Goal: Transaction & Acquisition: Purchase product/service

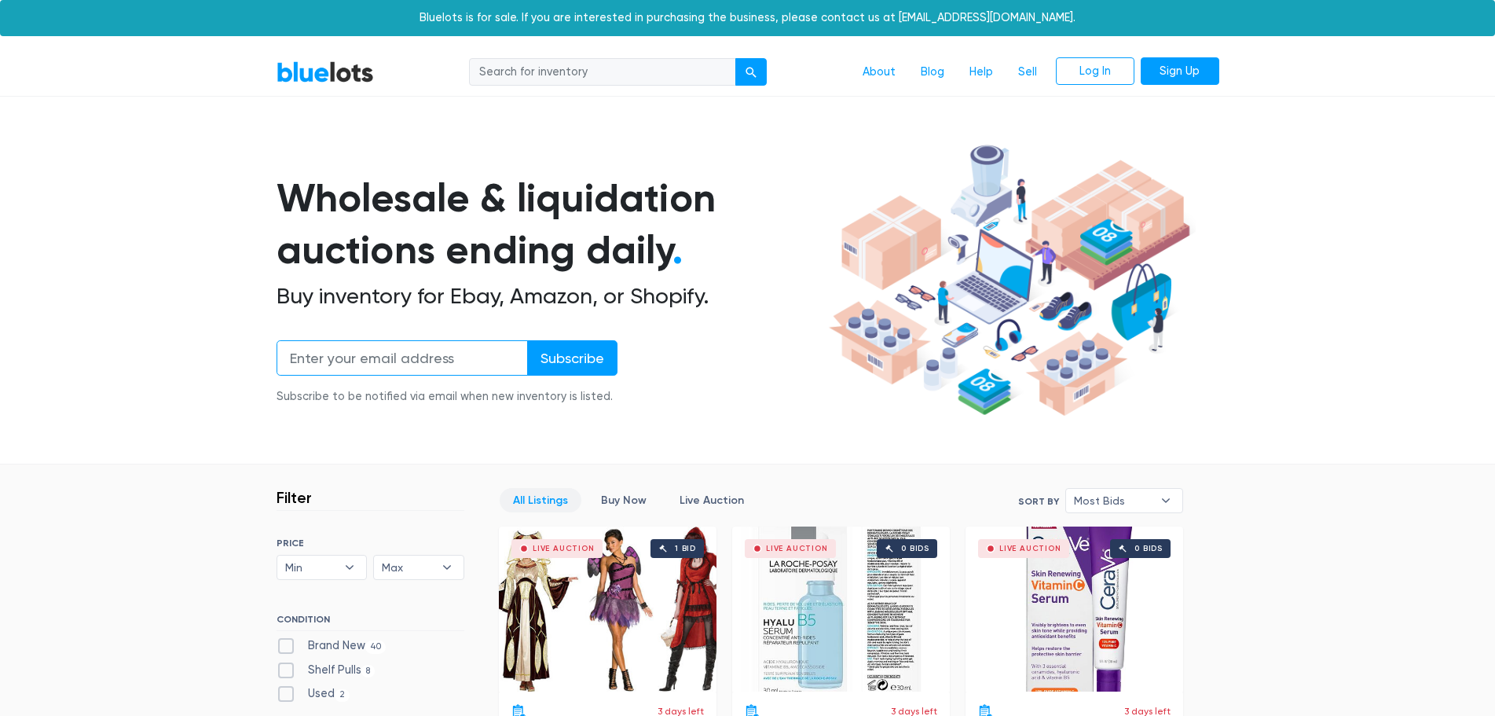
click at [432, 356] on input "email" at bounding box center [402, 357] width 251 height 35
type input "jewelyanne@yahoo.com"
click at [582, 360] on input "Subscribe" at bounding box center [572, 357] width 90 height 35
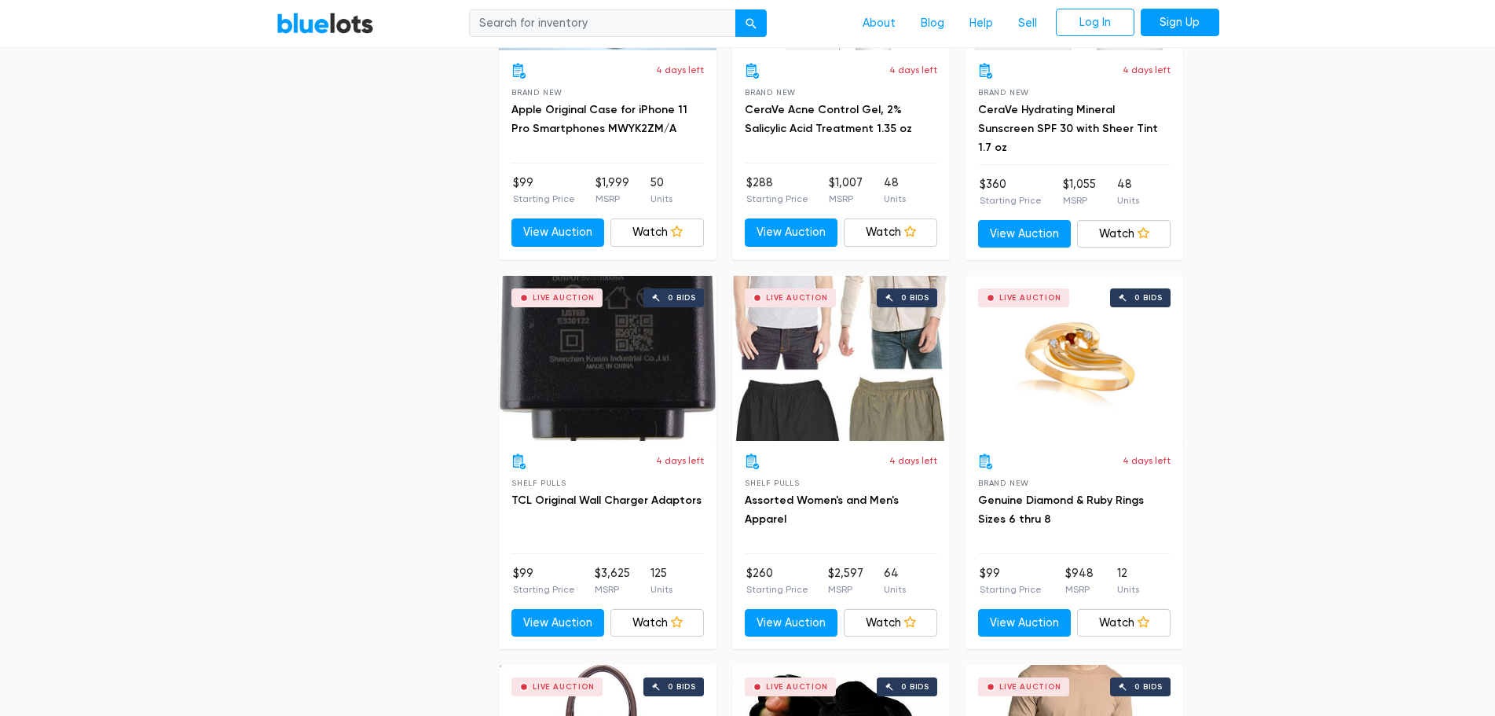
scroll to position [3015, 0]
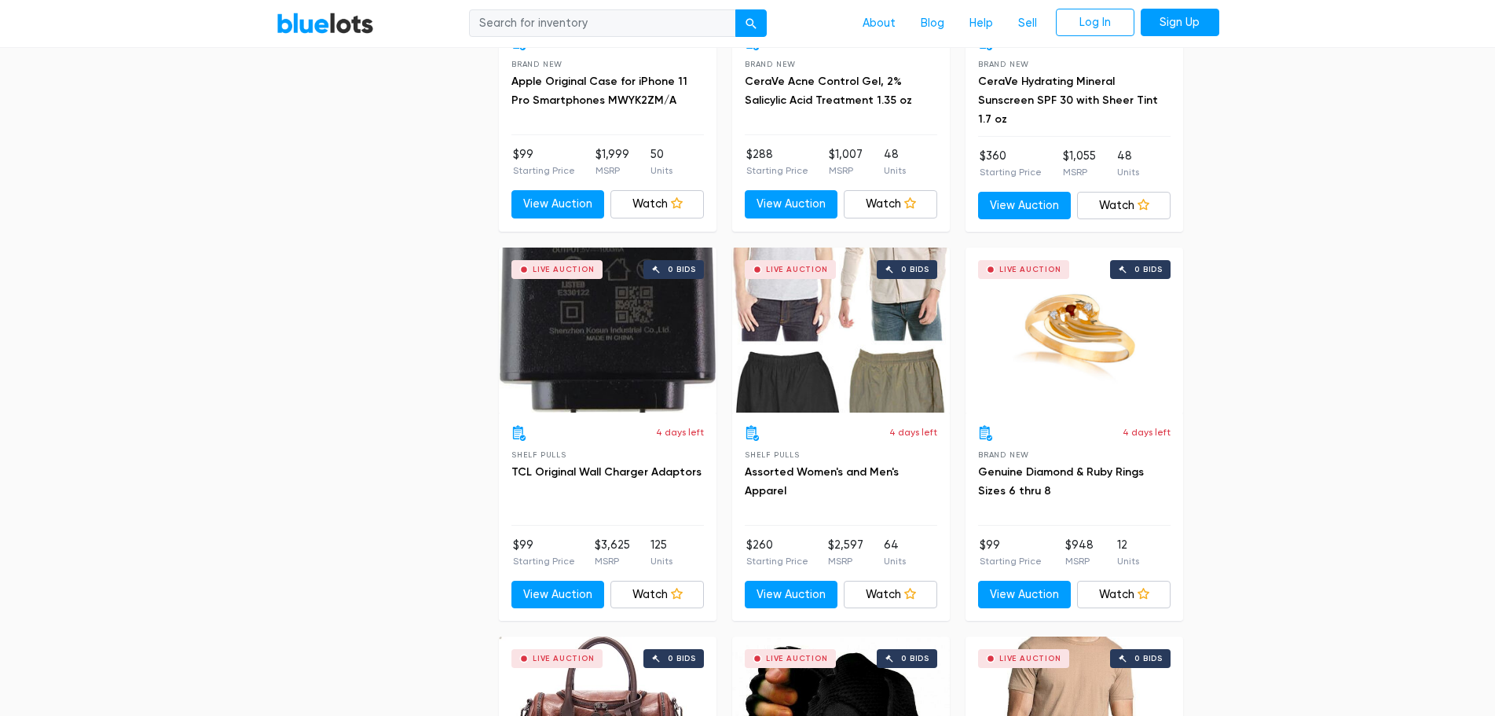
click at [1065, 341] on div "Live Auction 0 bids" at bounding box center [1074, 329] width 218 height 165
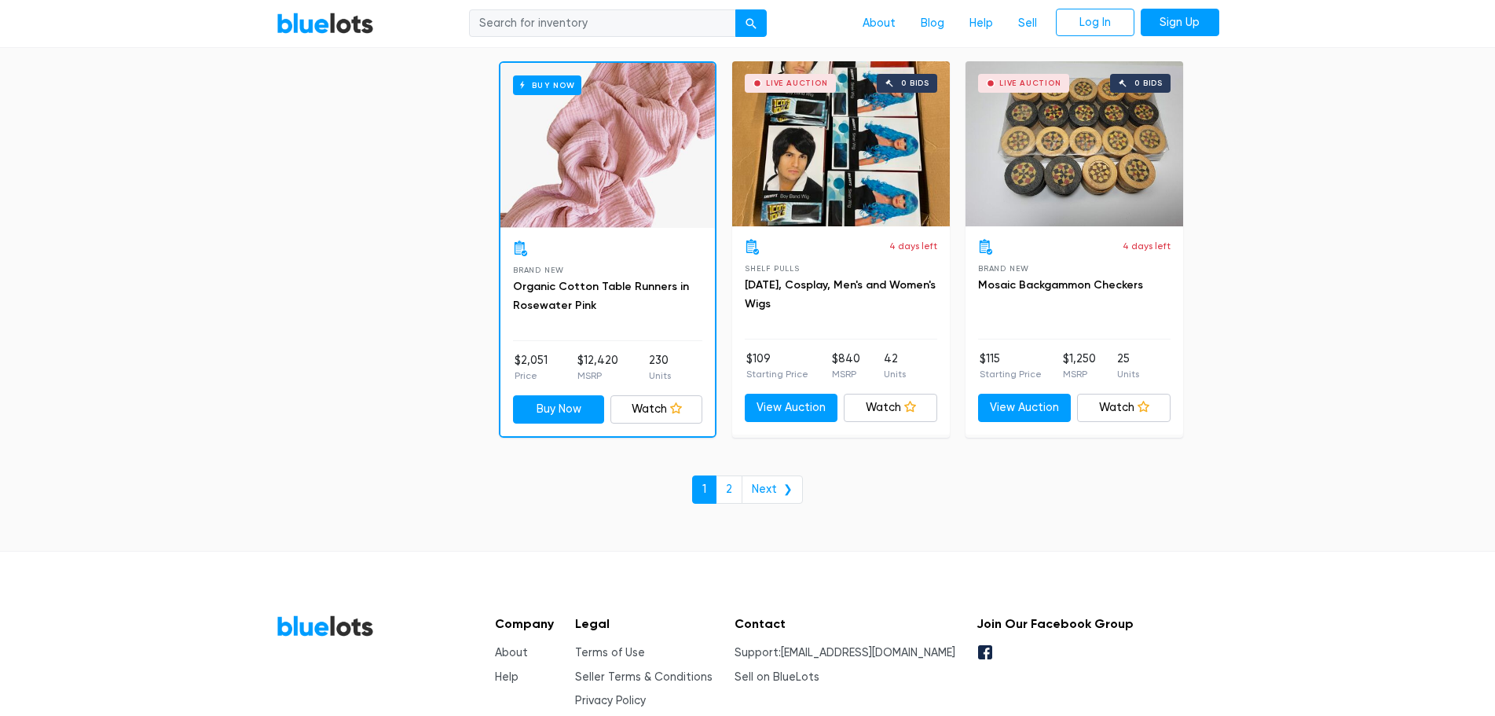
scroll to position [6794, 0]
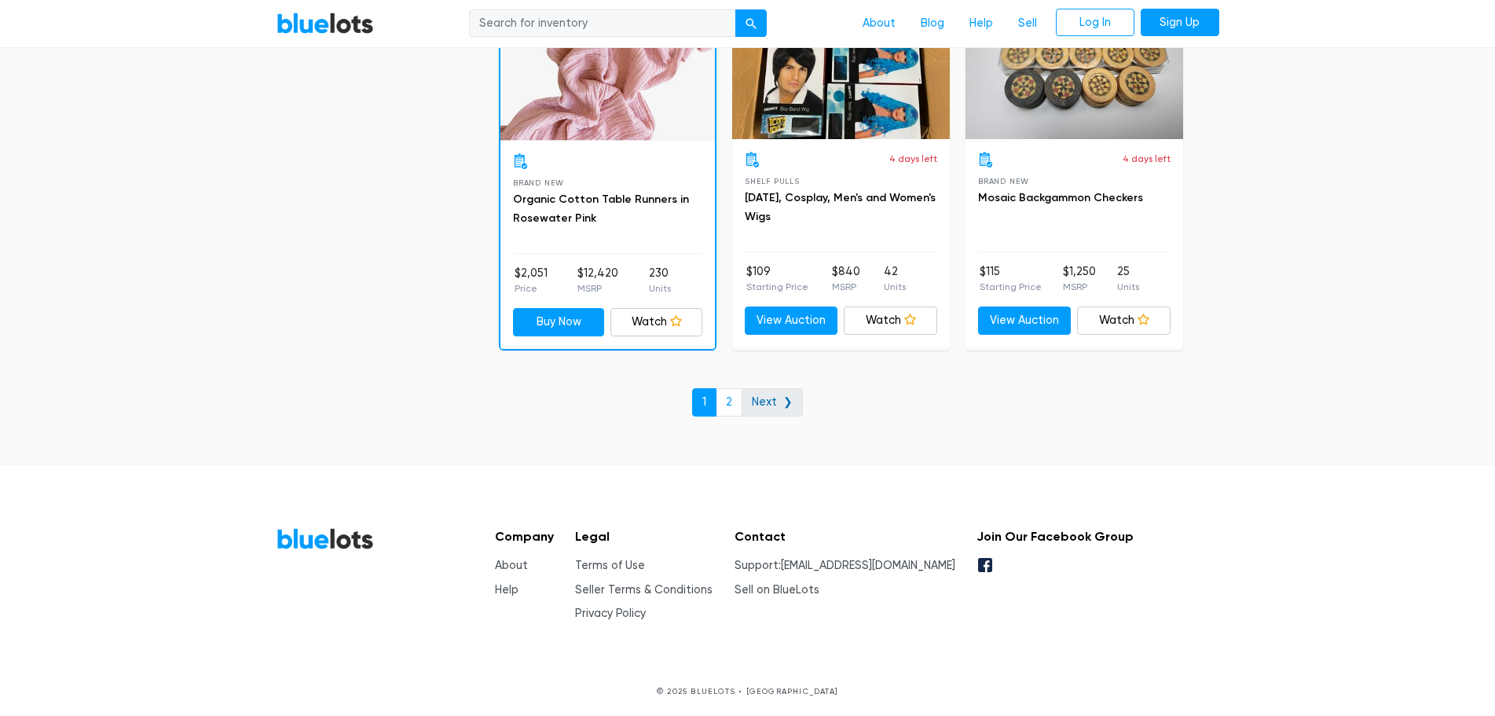
click at [770, 405] on link "Next ❯" at bounding box center [772, 402] width 61 height 28
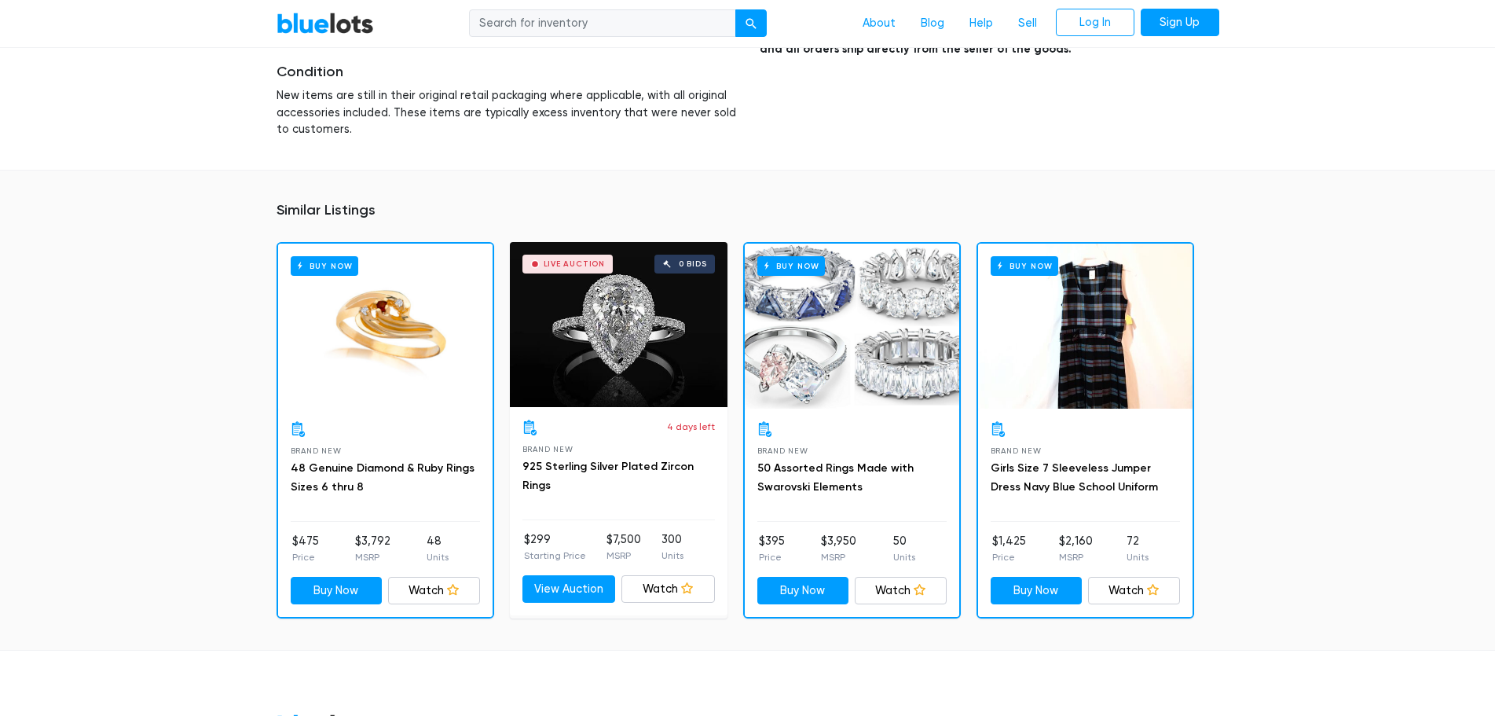
scroll to position [1021, 0]
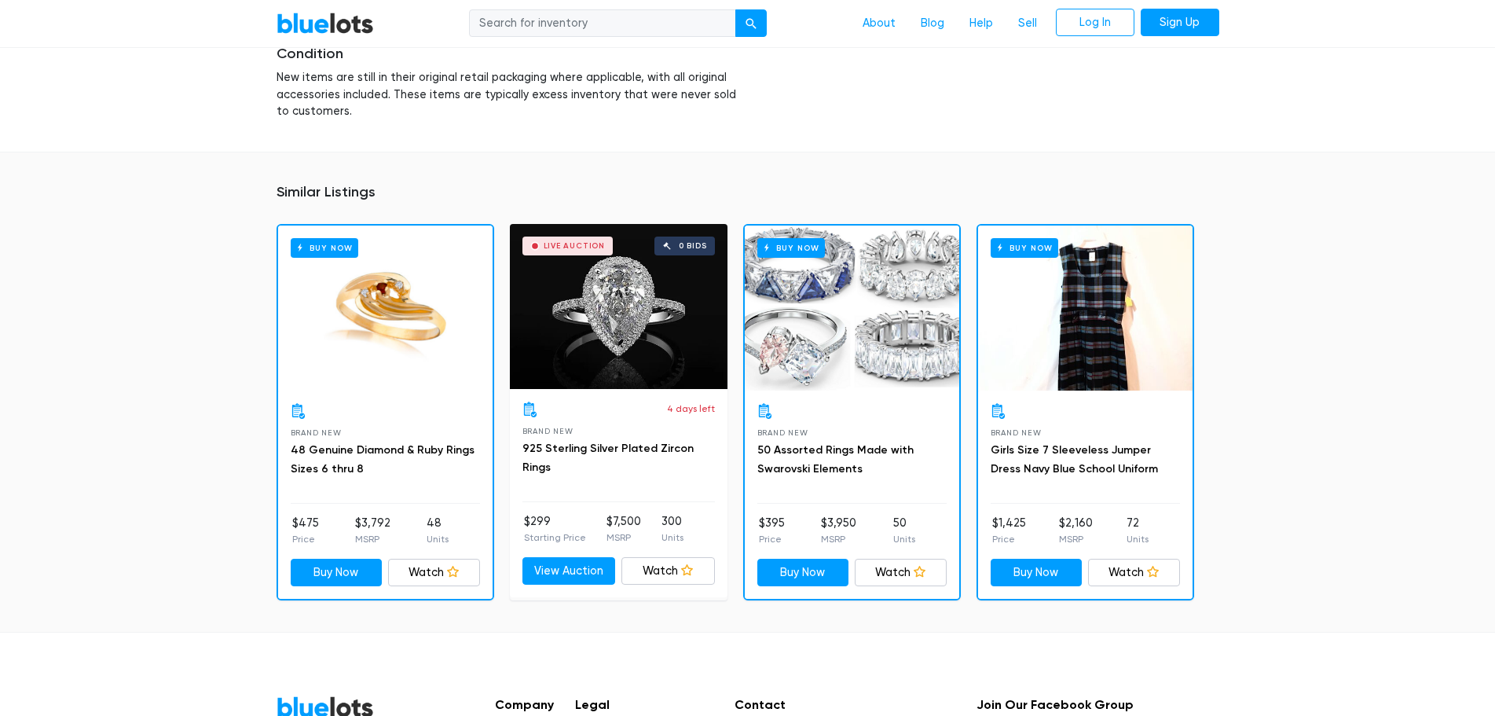
click at [871, 366] on div "Buy Now" at bounding box center [852, 307] width 214 height 165
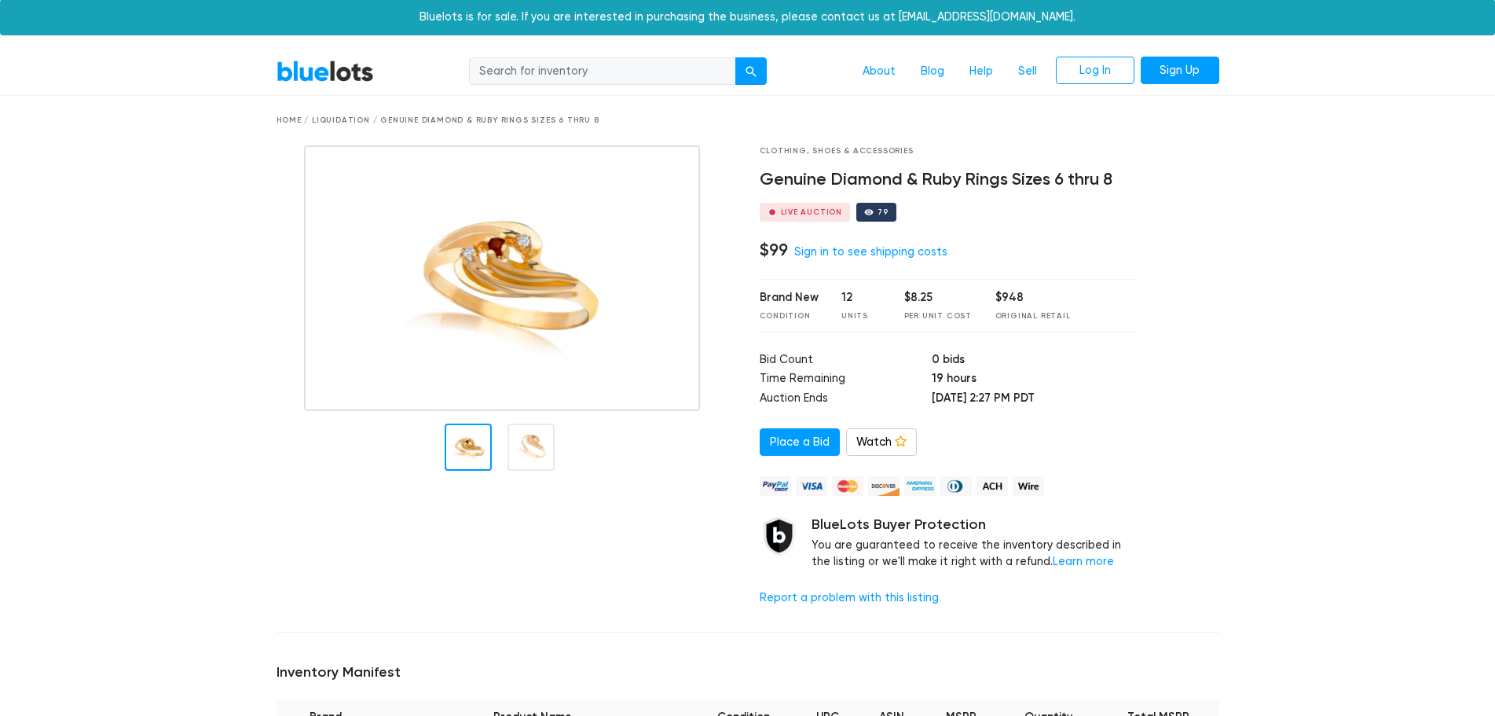
scroll to position [0, 0]
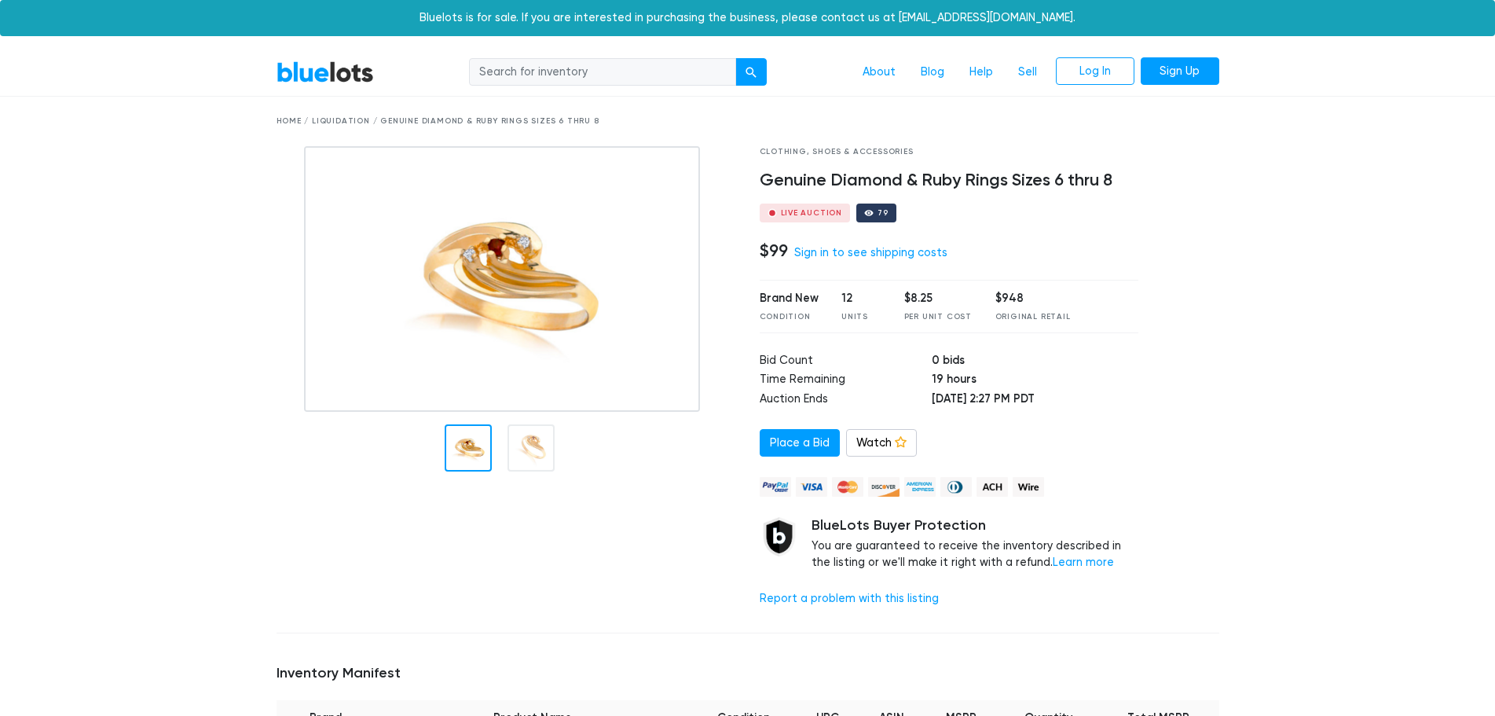
click at [613, 75] on input "search" at bounding box center [602, 72] width 267 height 28
type input "jewelry"
click at [750, 74] on div "submit" at bounding box center [750, 72] width 11 height 11
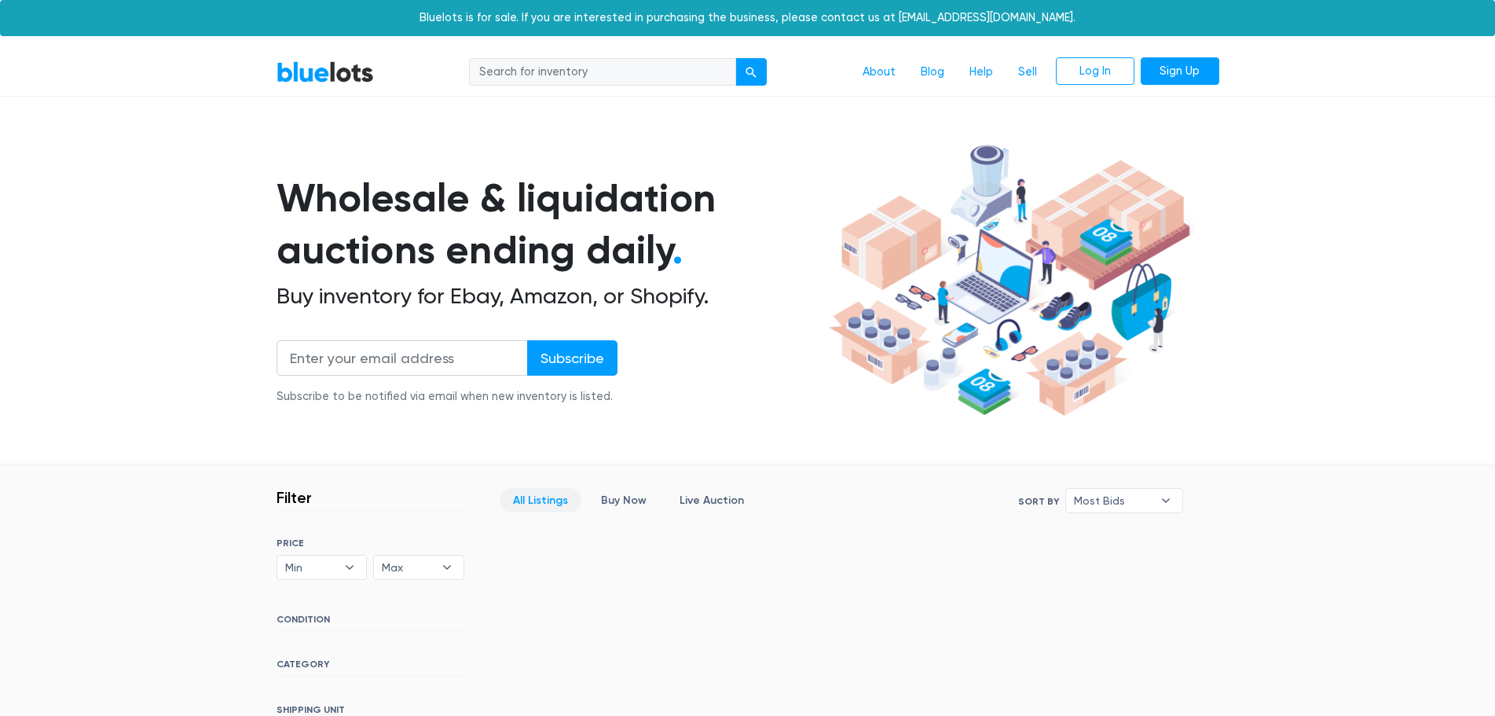
click at [558, 71] on input "search" at bounding box center [602, 72] width 267 height 28
type input "jewelry"
click at [755, 72] on div "submit" at bounding box center [750, 72] width 11 height 11
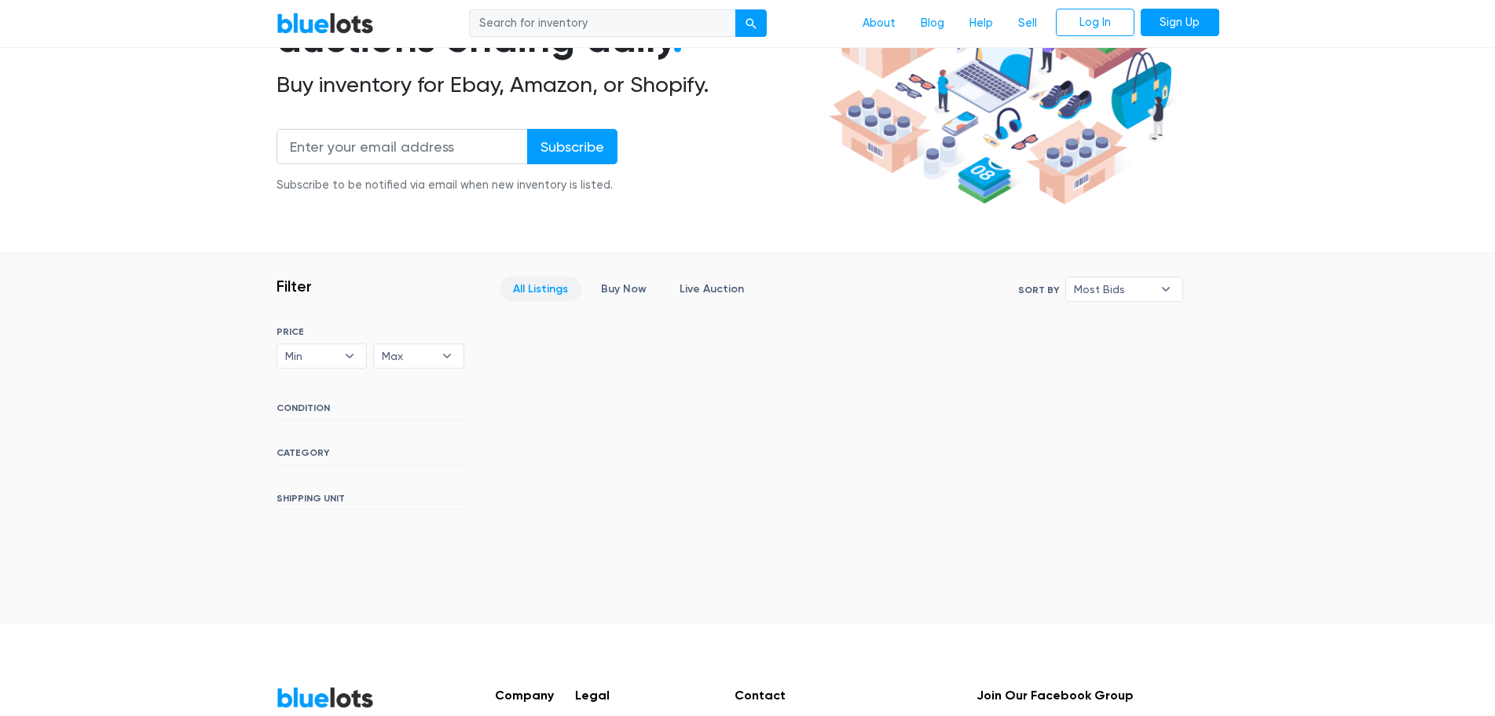
scroll to position [314, 0]
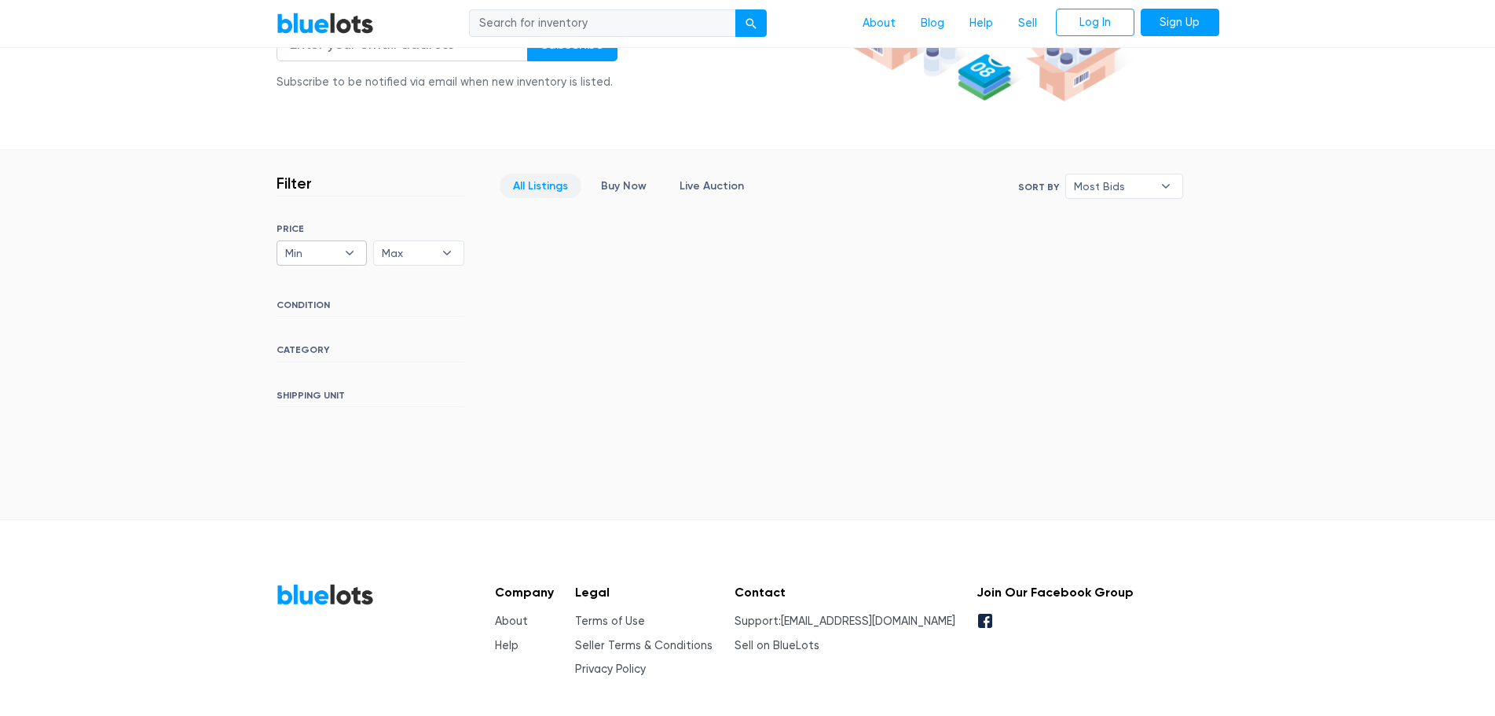
click at [346, 254] on b "▾" at bounding box center [349, 253] width 33 height 24
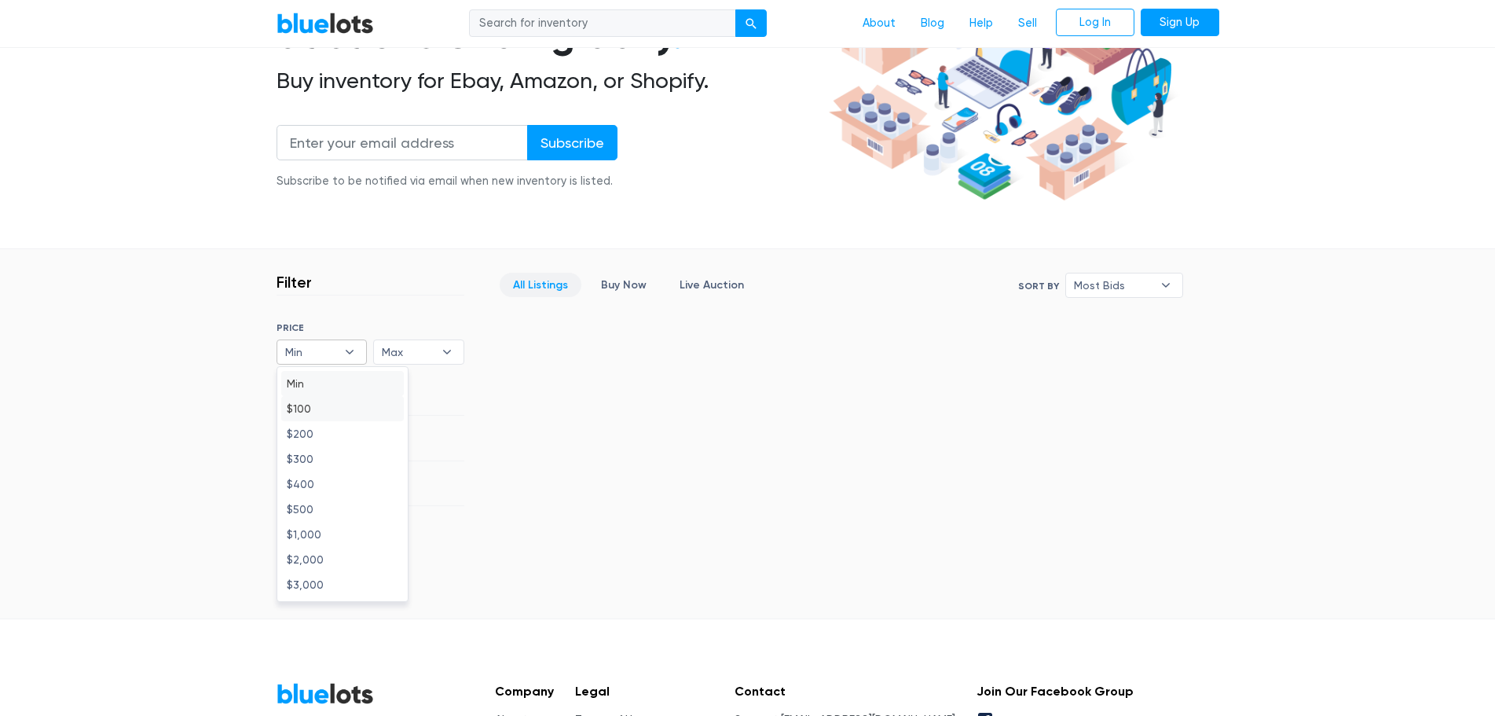
scroll to position [236, 0]
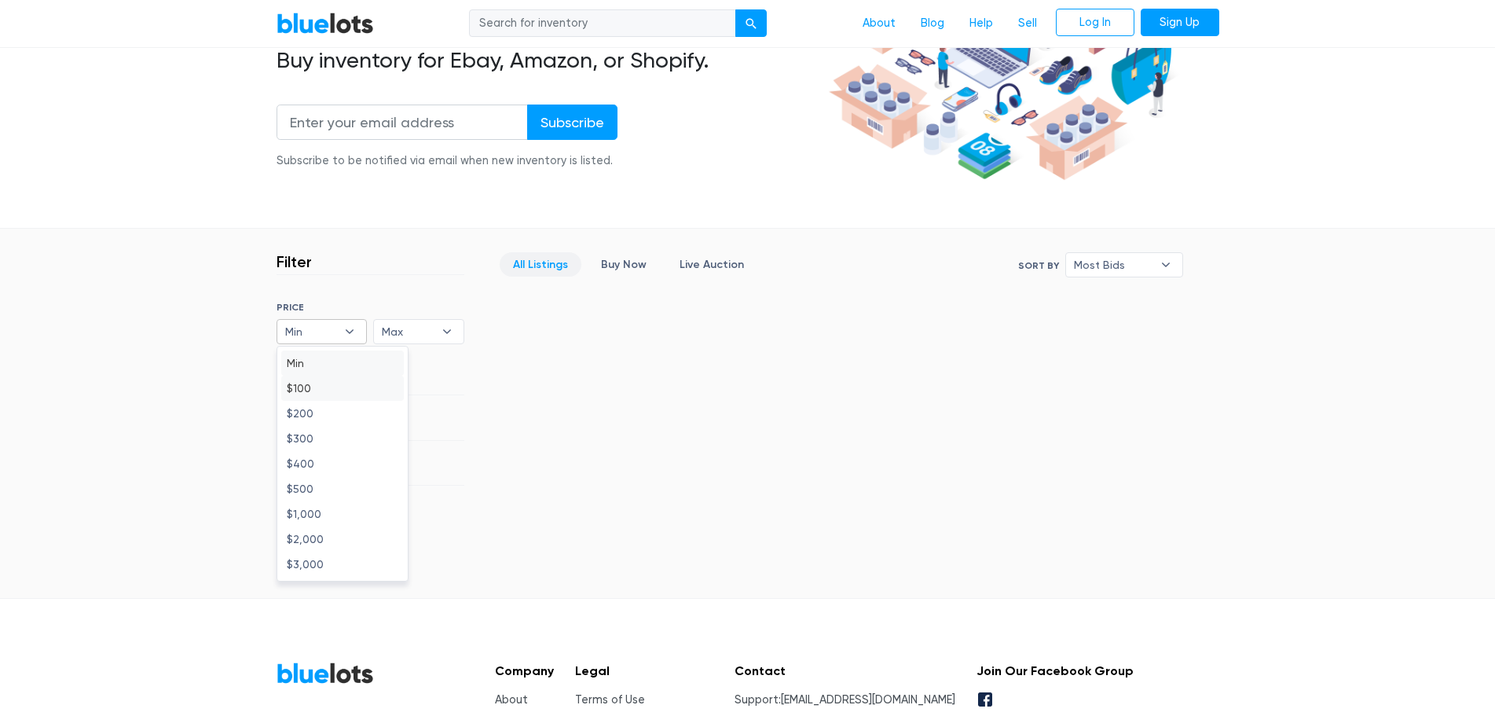
click at [319, 393] on li "$100" at bounding box center [342, 387] width 123 height 25
select select "10000"
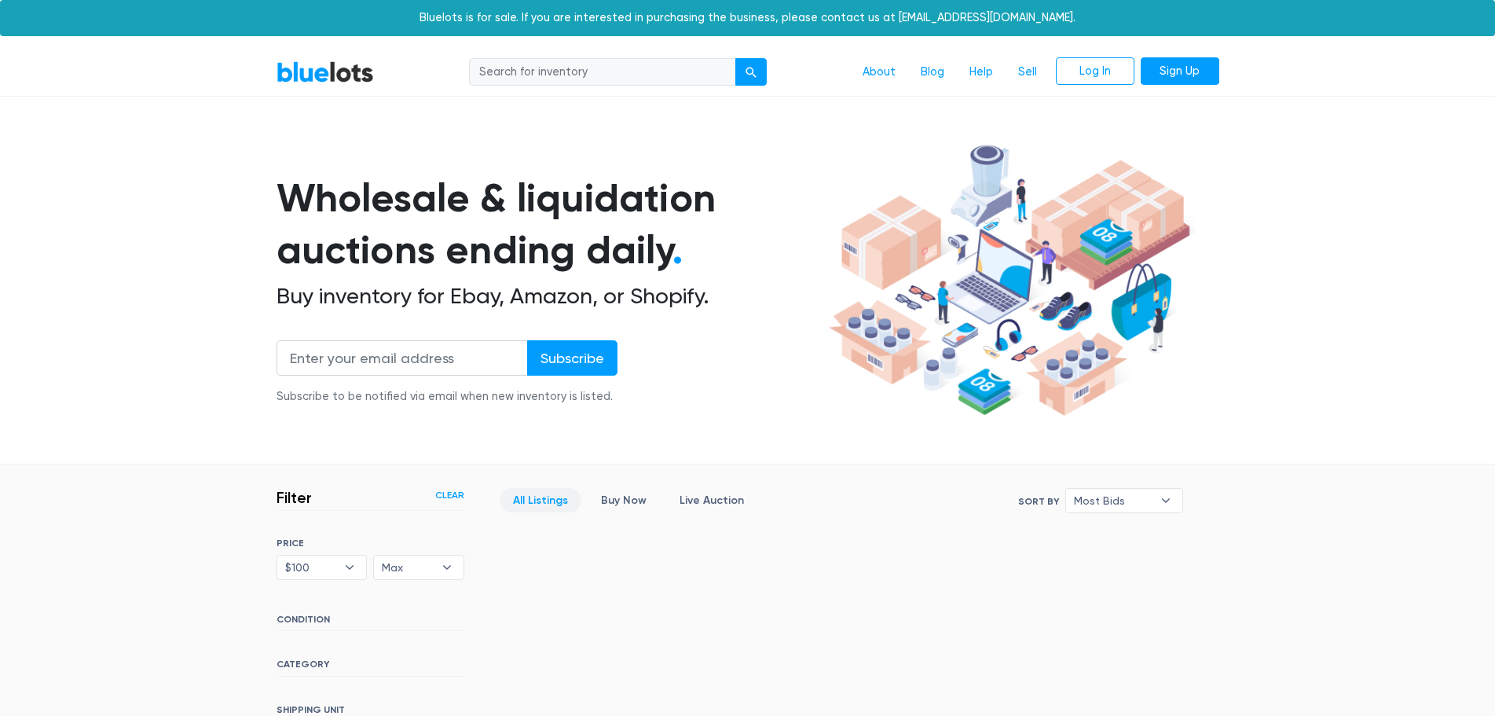
scroll to position [375, 0]
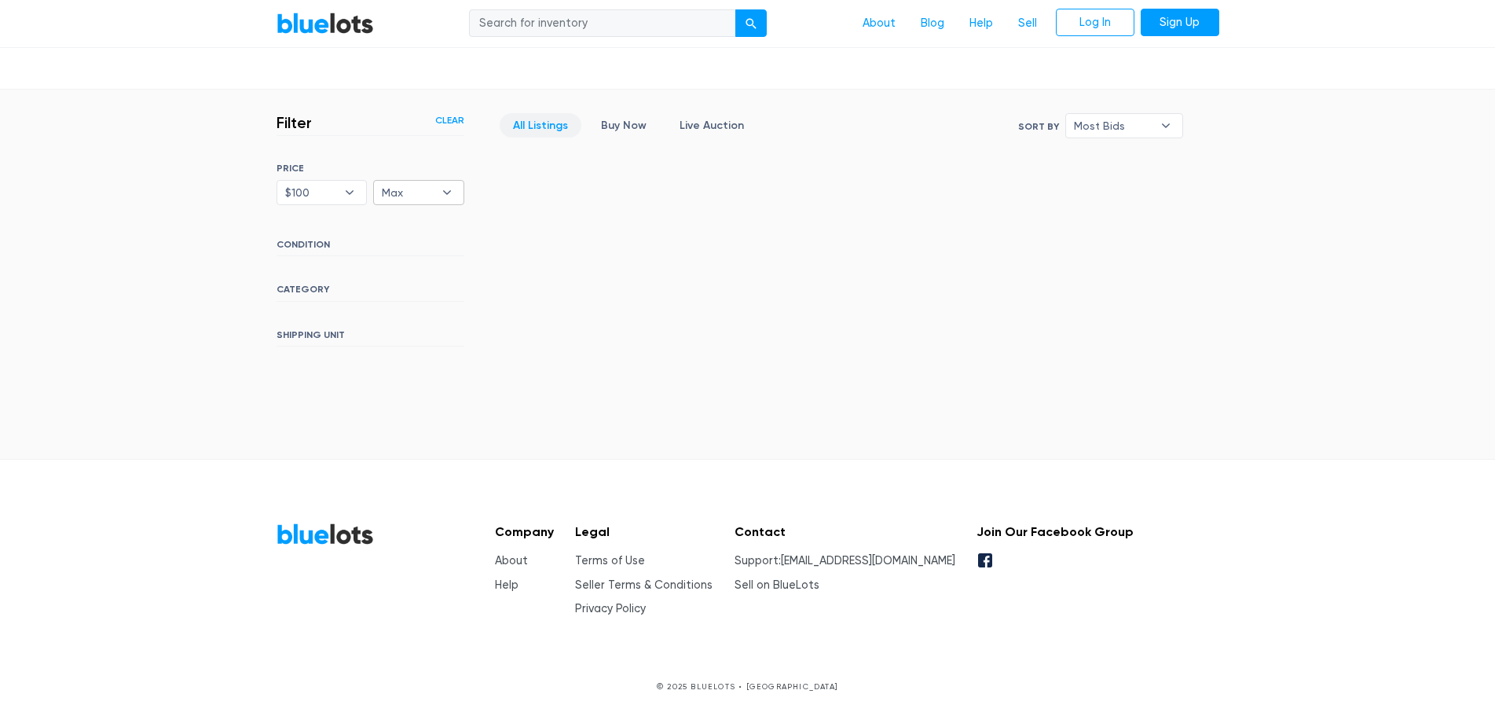
click at [448, 196] on b "▾" at bounding box center [446, 193] width 33 height 24
click at [397, 321] on li "$400" at bounding box center [439, 324] width 123 height 25
select select "40000"
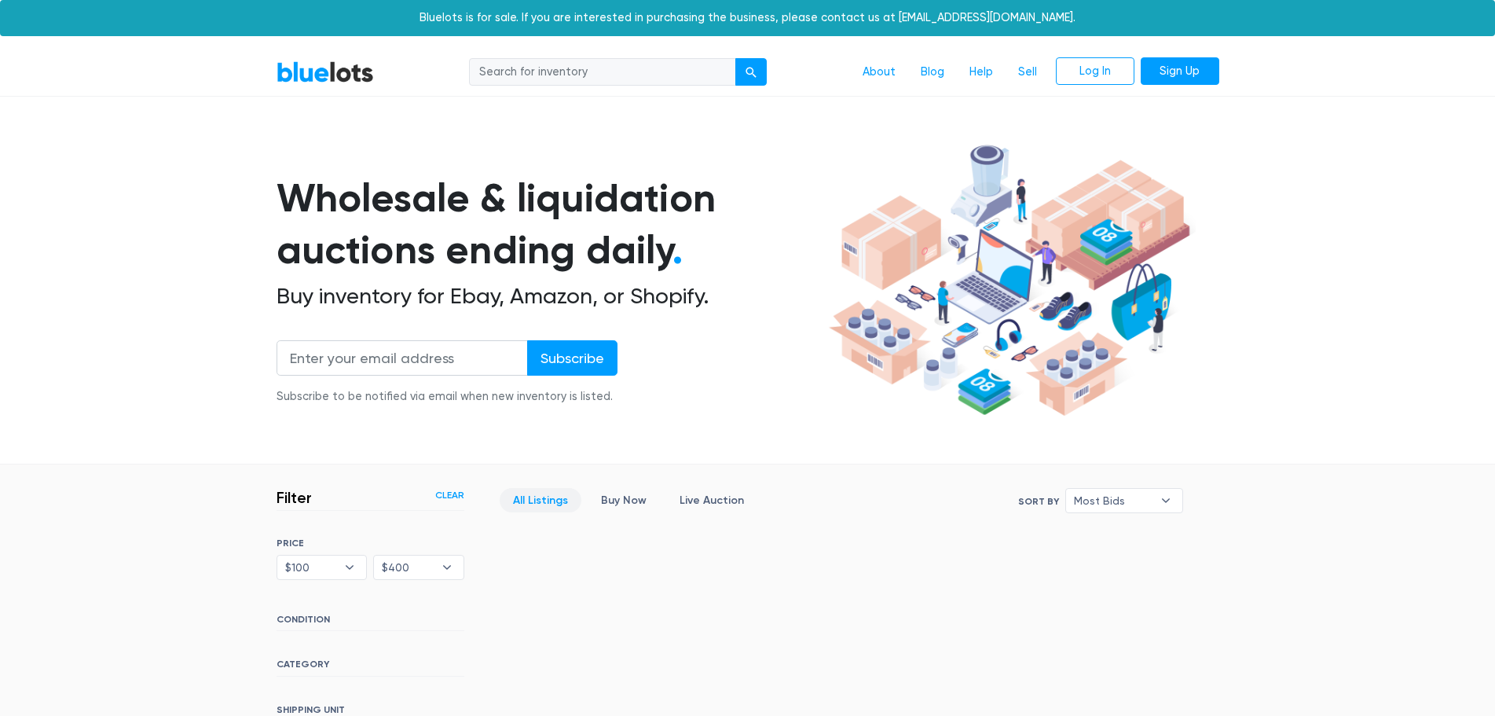
scroll to position [375, 0]
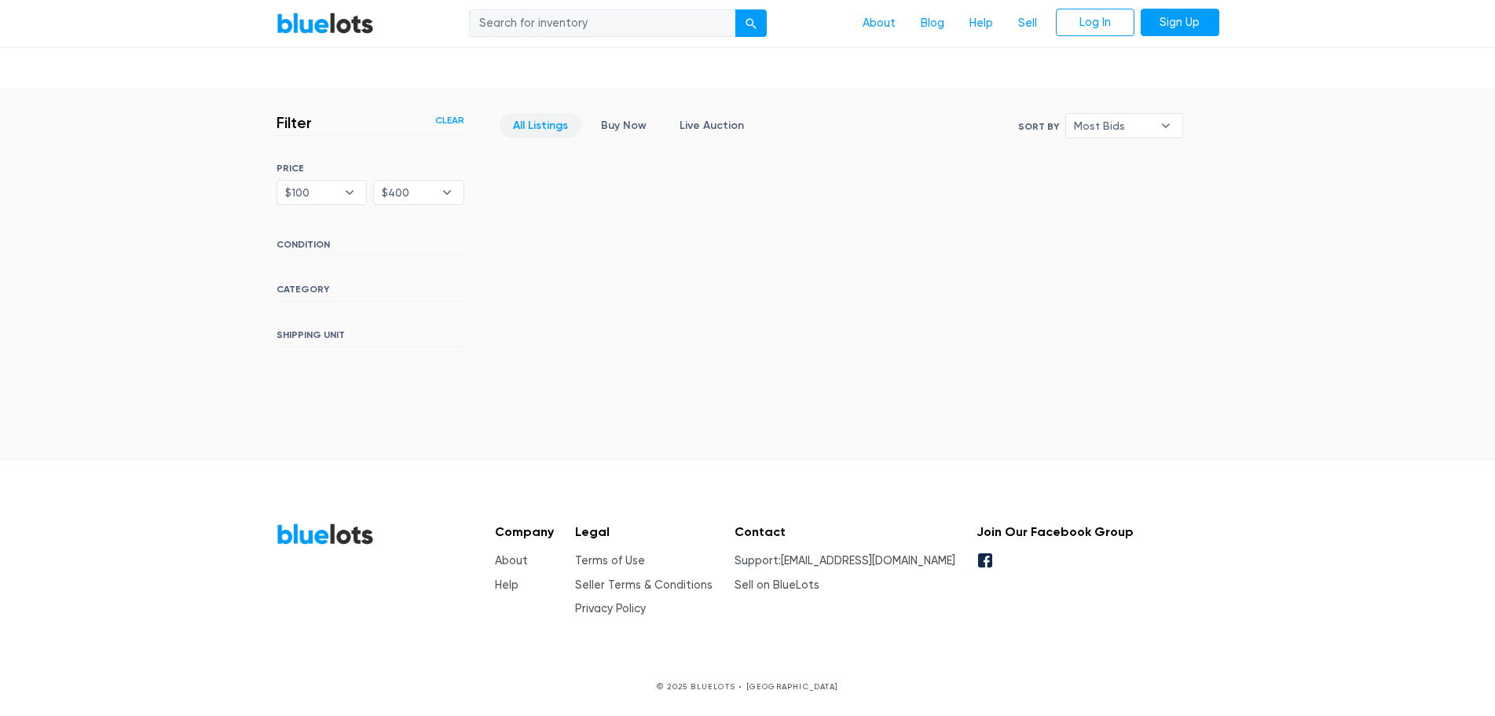
click at [319, 243] on h6 "CONDITION" at bounding box center [371, 247] width 188 height 17
click at [395, 244] on h6 "CONDITION" at bounding box center [371, 247] width 188 height 17
click at [303, 292] on h6 "CATEGORY" at bounding box center [371, 292] width 188 height 17
click at [305, 342] on h6 "SHIPPING UNIT" at bounding box center [371, 337] width 188 height 17
click at [540, 128] on link "All Listings" at bounding box center [541, 125] width 82 height 24
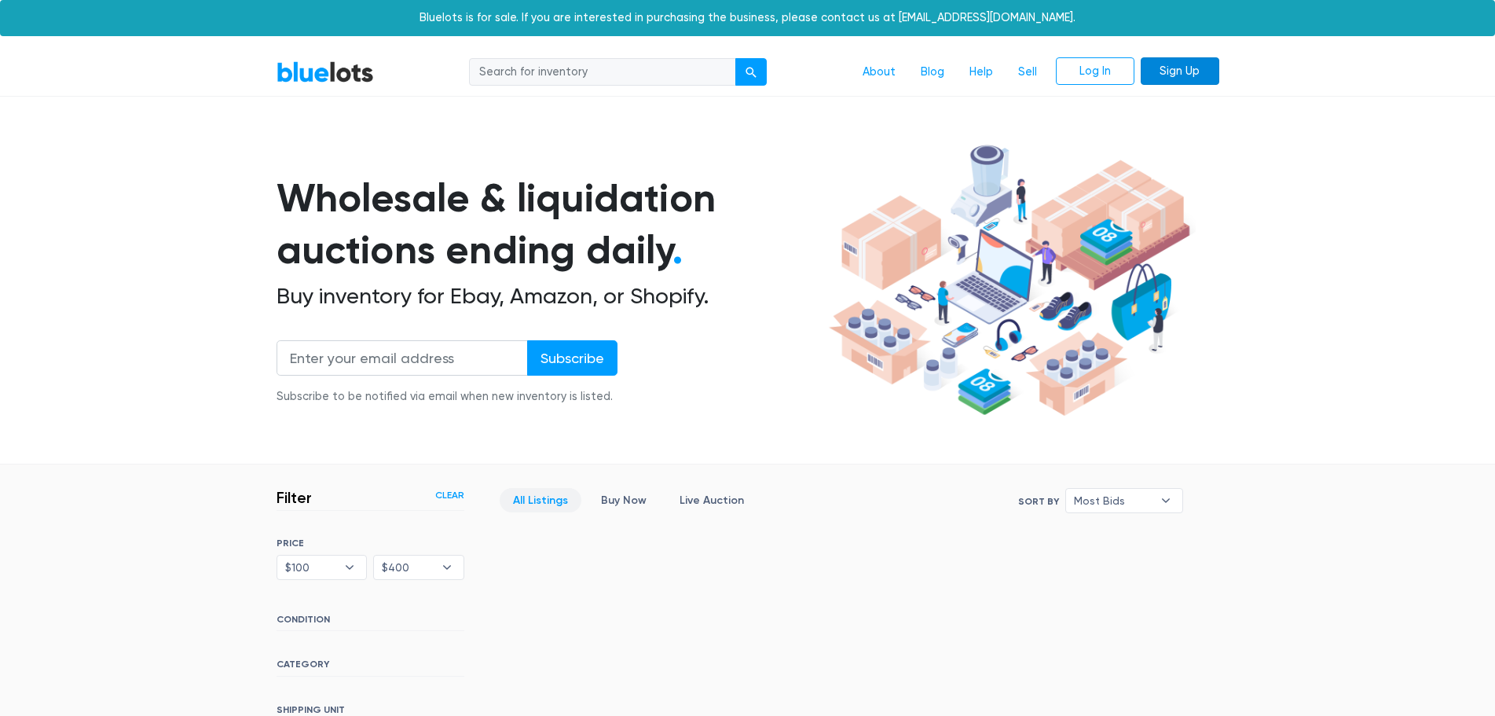
click at [1181, 70] on link "Sign Up" at bounding box center [1180, 71] width 79 height 28
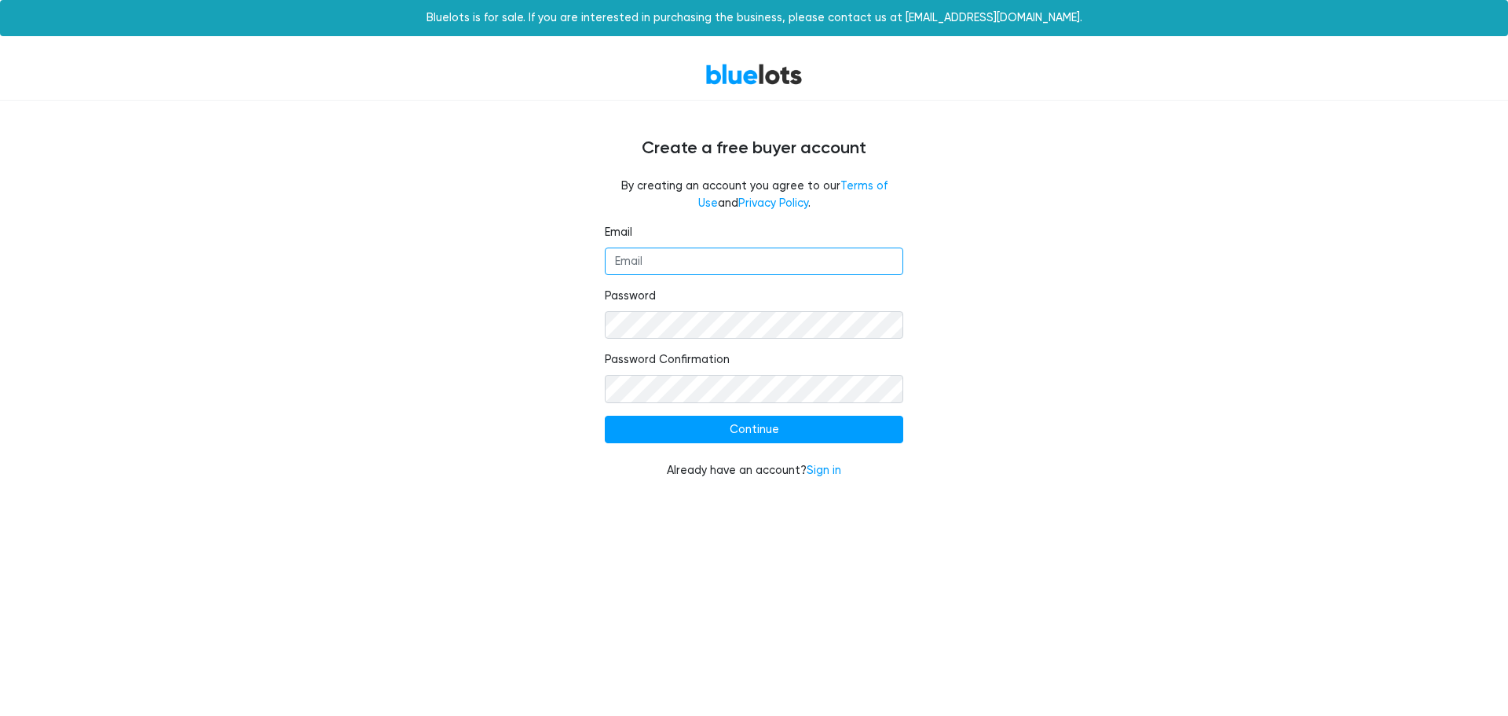
click at [662, 260] on input "Email" at bounding box center [754, 261] width 299 height 28
type input "jewelyanne@yahoo.com"
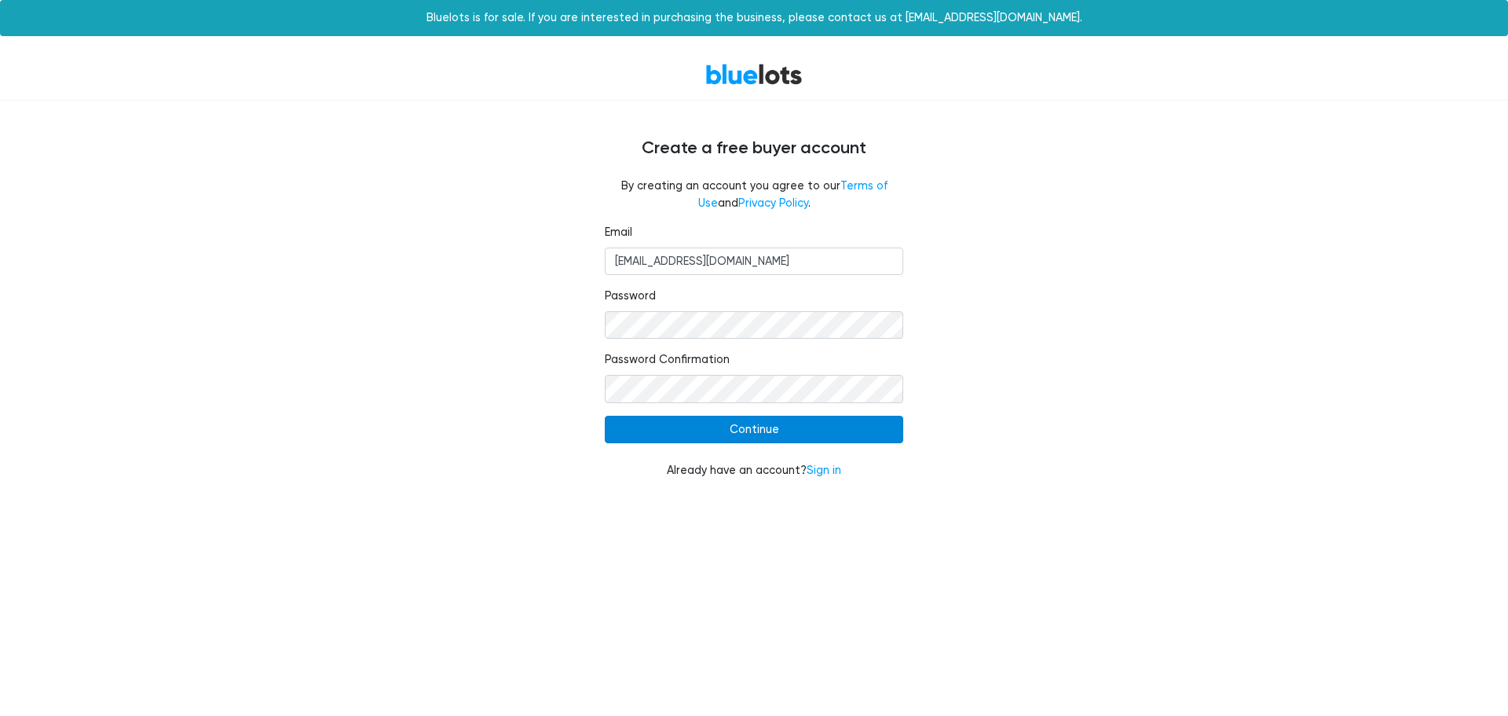
click at [770, 429] on input "Continue" at bounding box center [754, 430] width 299 height 28
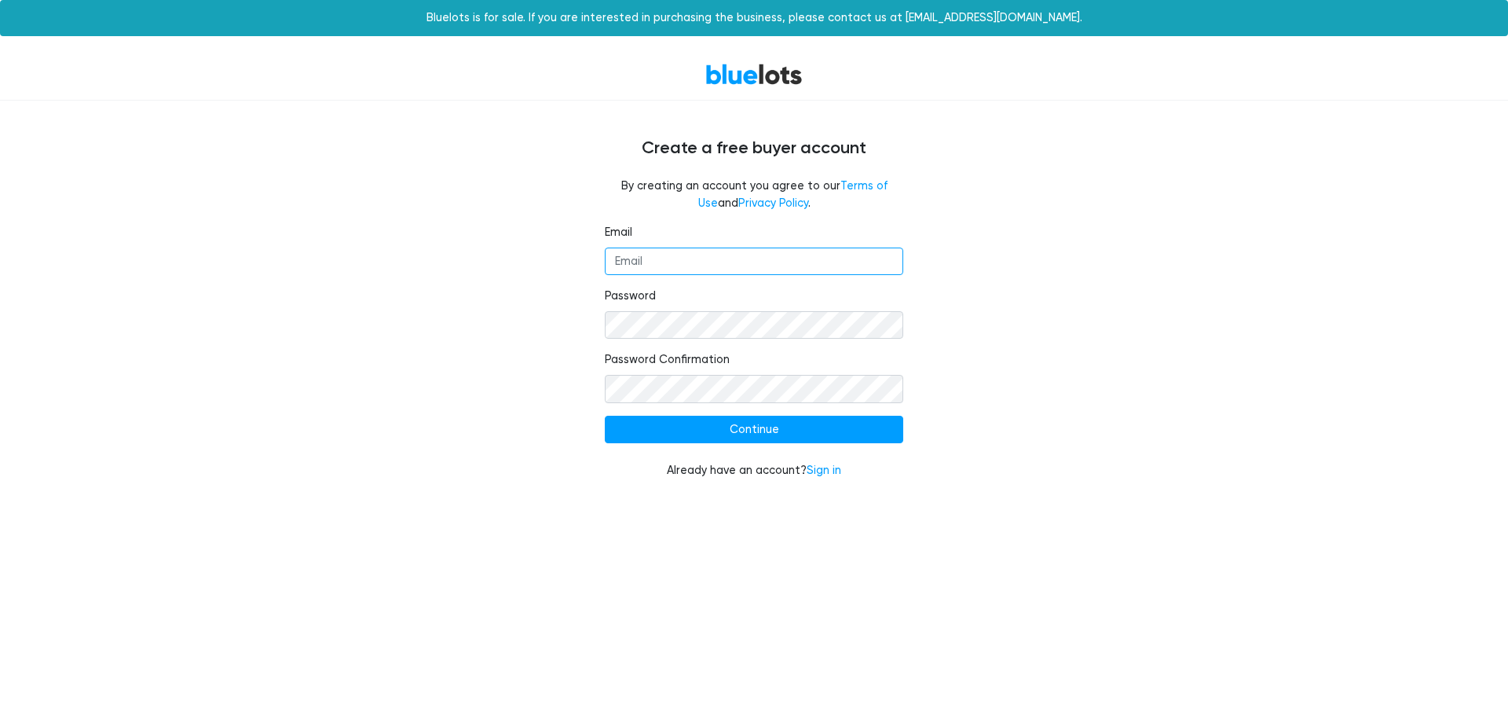
type input "[EMAIL_ADDRESS][DOMAIN_NAME]"
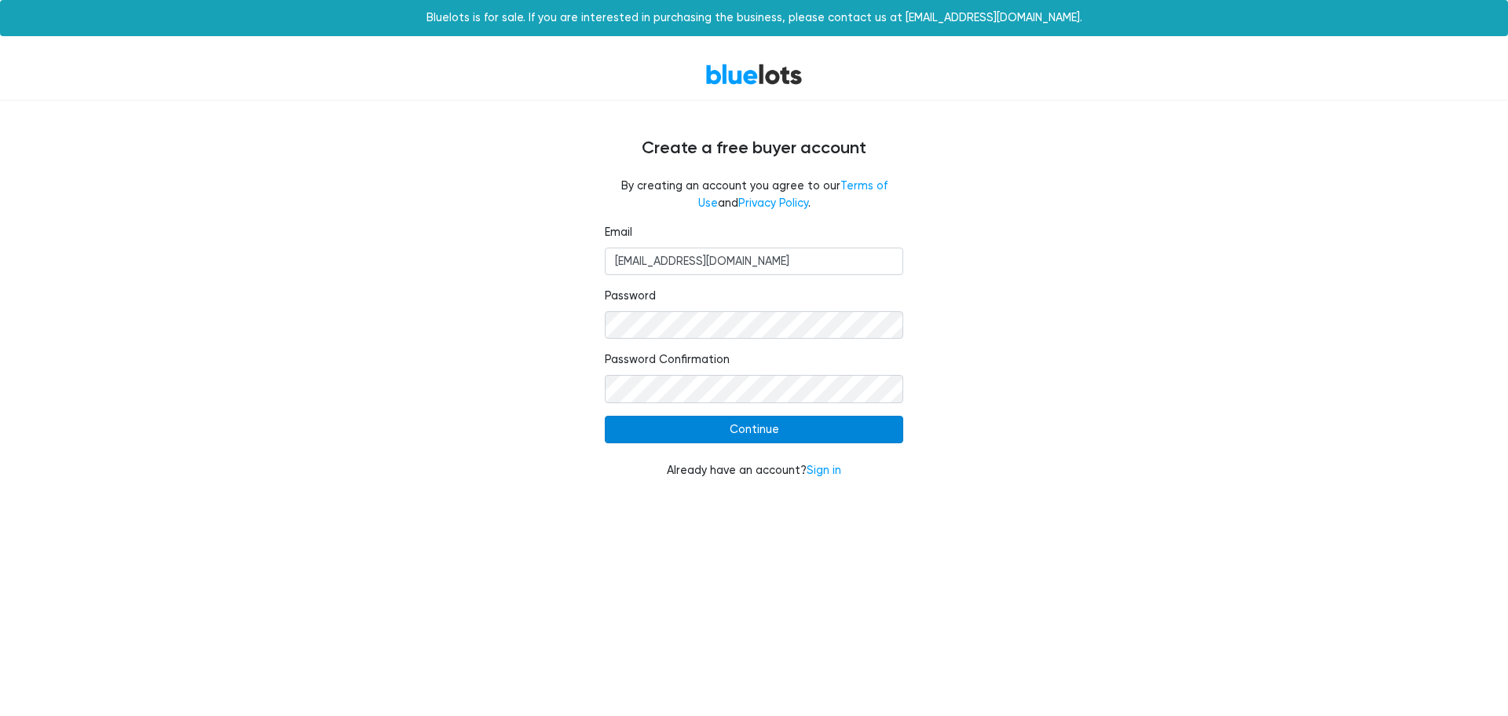
click at [719, 427] on input "Continue" at bounding box center [754, 430] width 299 height 28
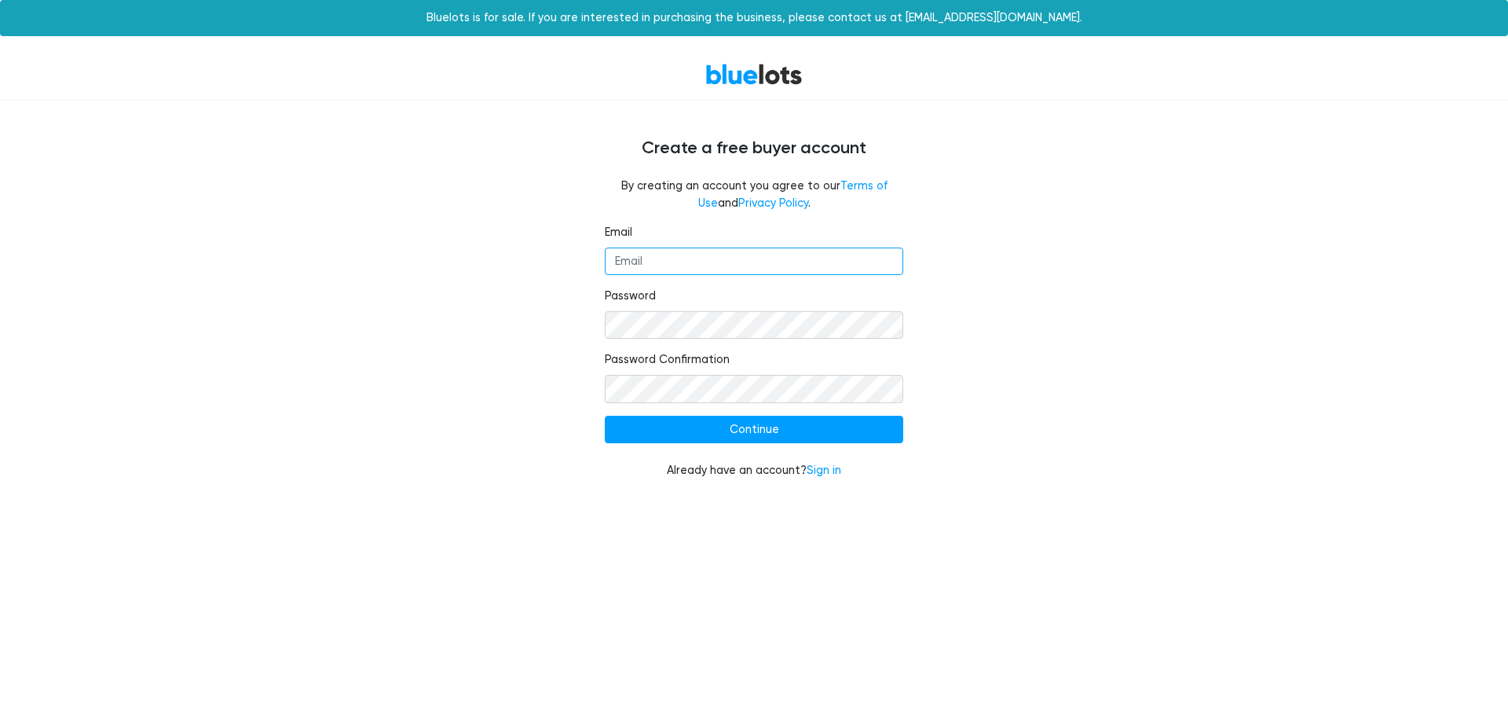
type input "[EMAIL_ADDRESS][DOMAIN_NAME]"
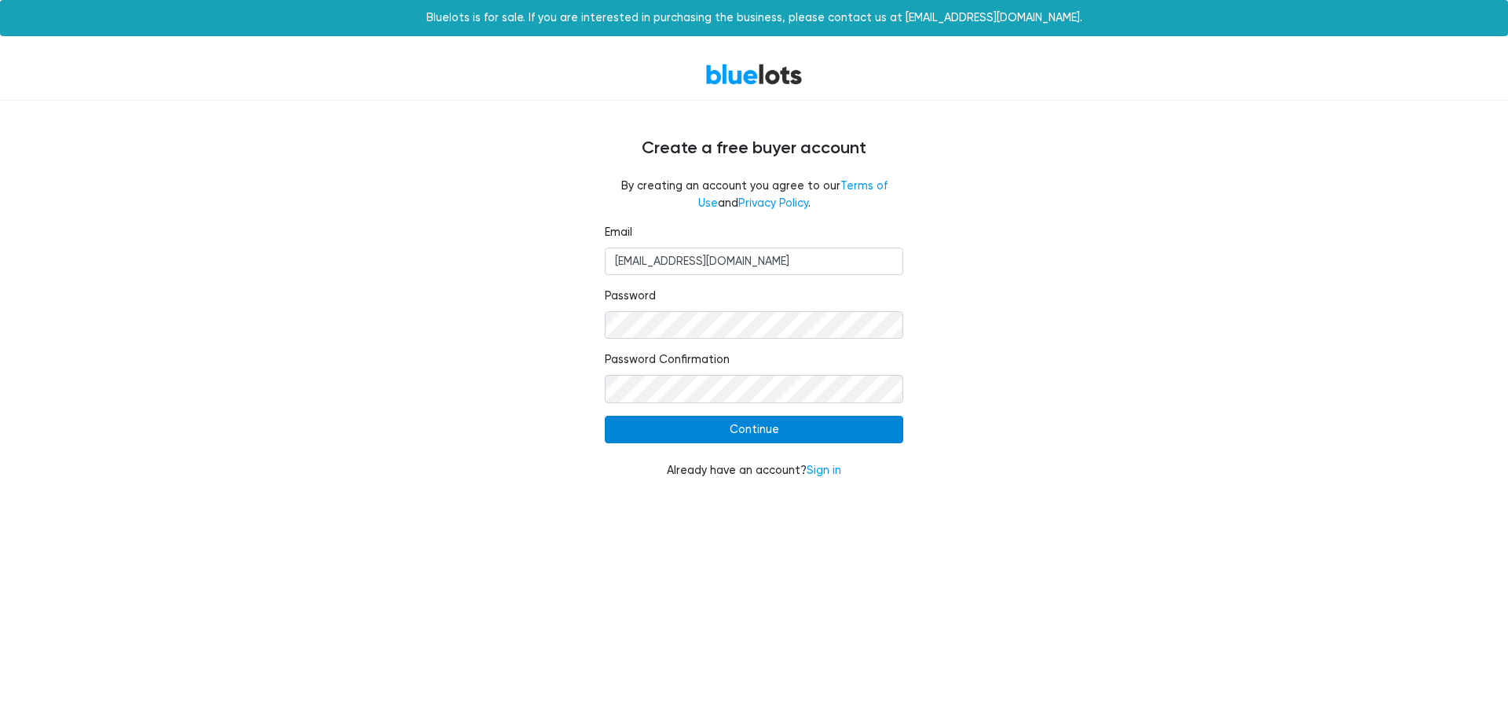
click at [779, 435] on input "Continue" at bounding box center [754, 430] width 299 height 28
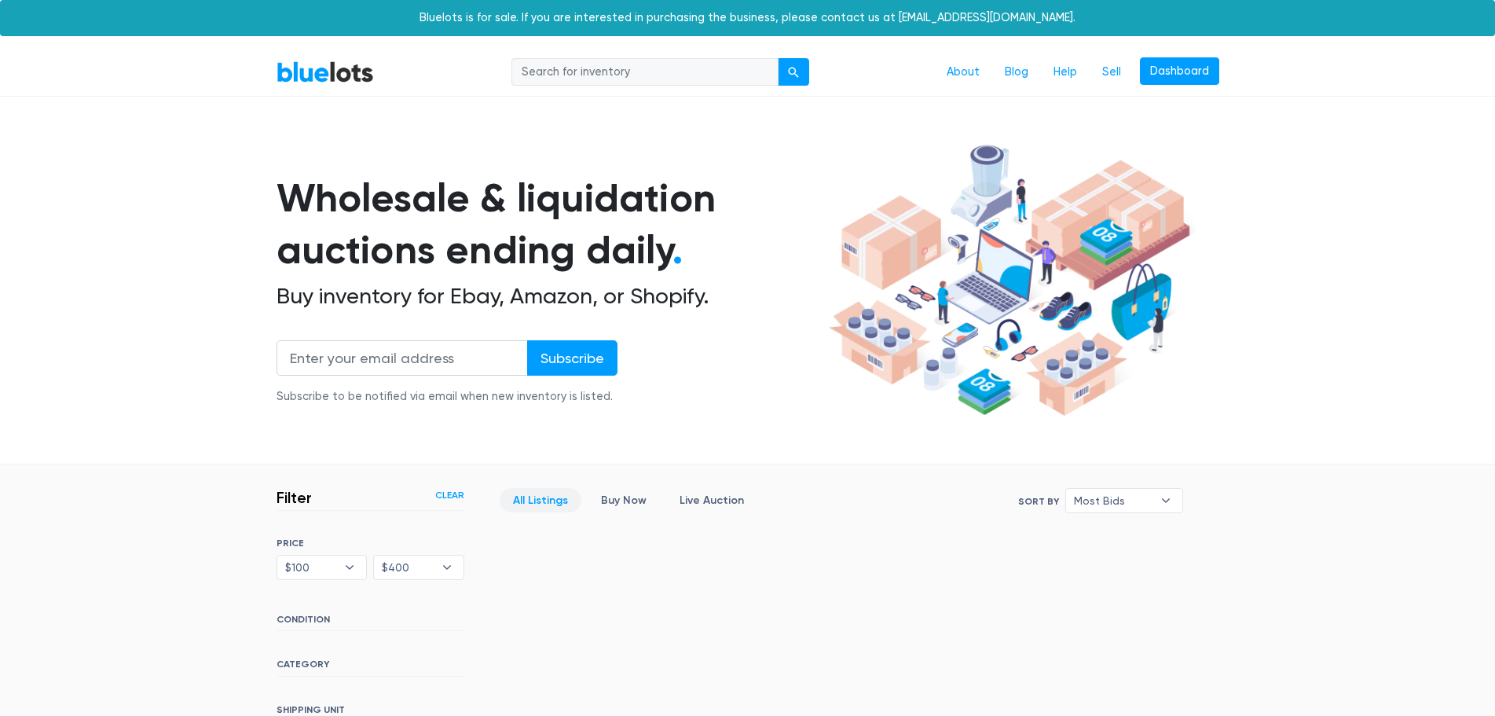
click at [664, 70] on input "search" at bounding box center [644, 72] width 267 height 28
type input "jewelry"
click at [795, 76] on div "submit" at bounding box center [793, 72] width 11 height 11
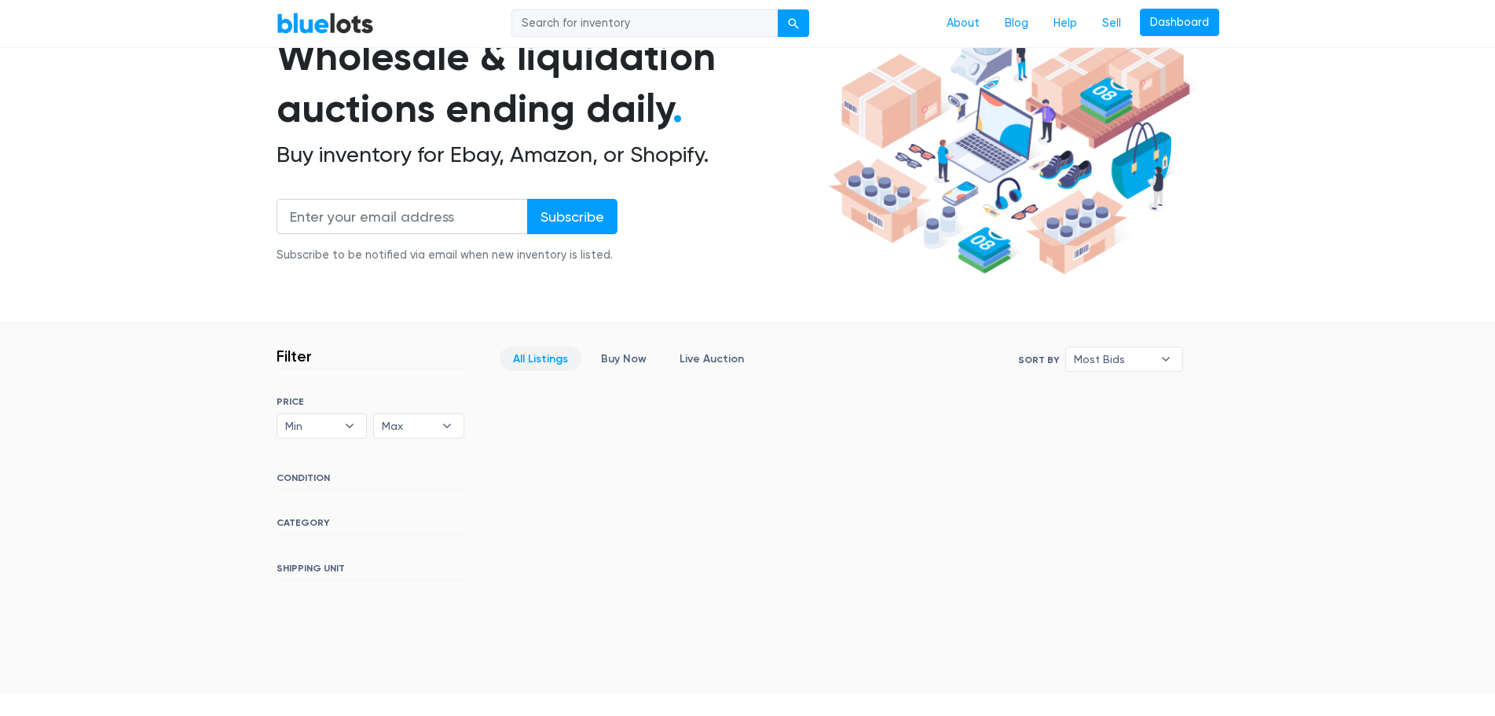
scroll to position [139, 0]
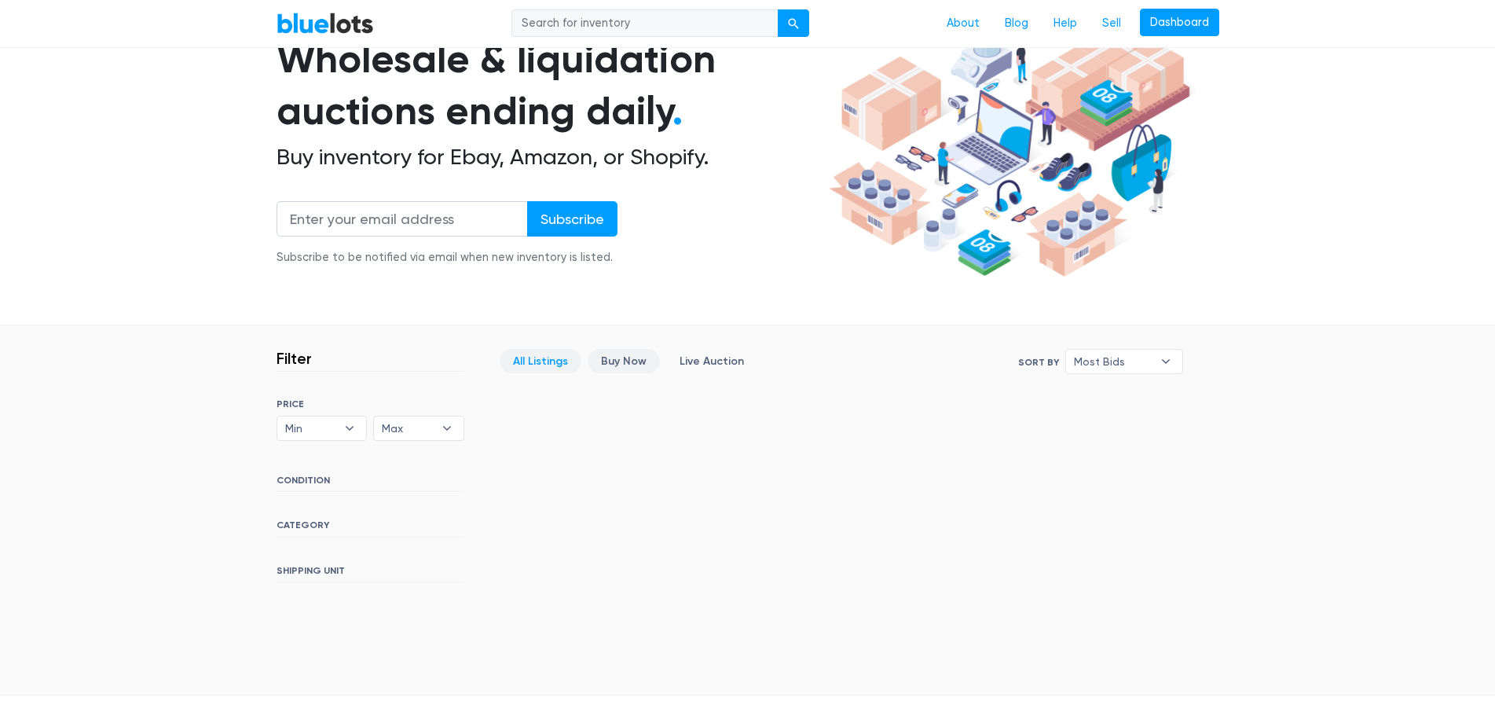
click at [614, 362] on link "Buy Now" at bounding box center [624, 361] width 72 height 24
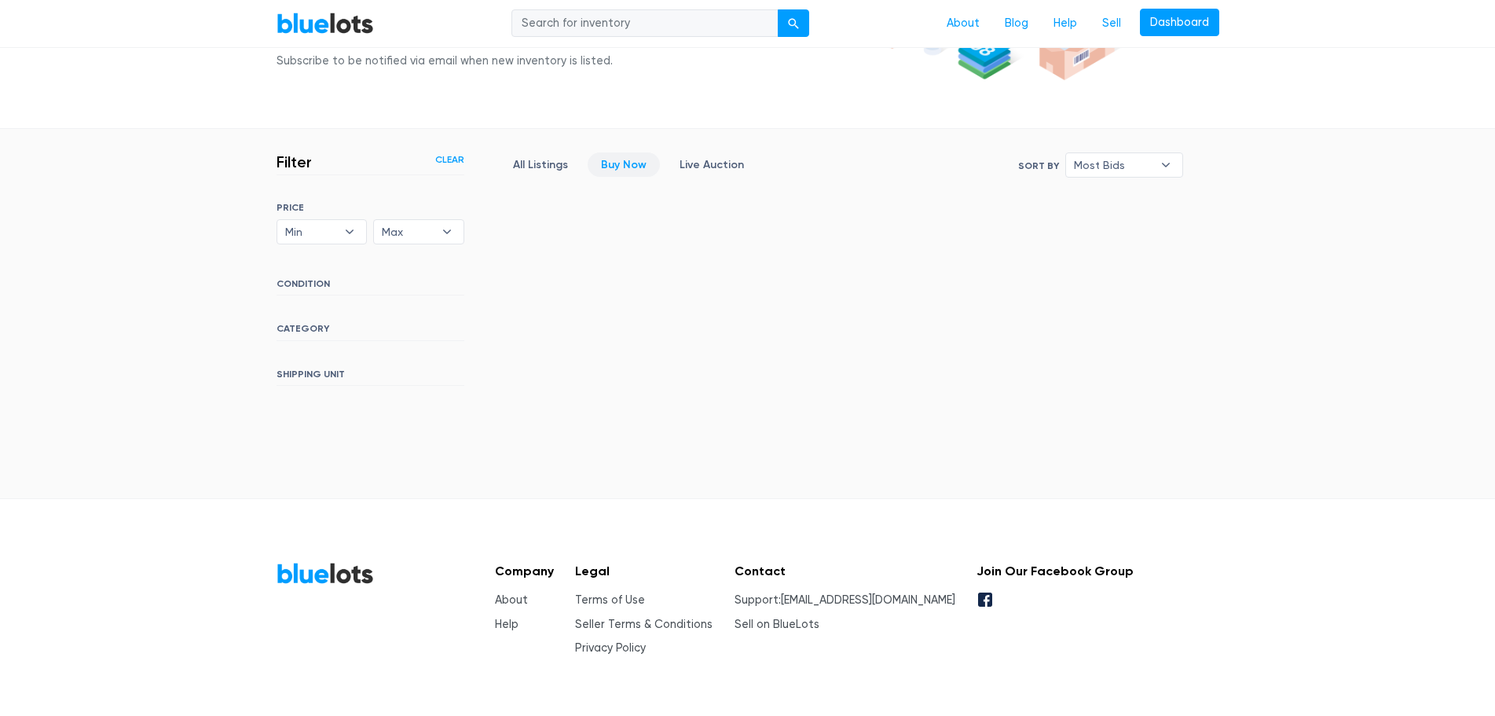
scroll to position [296, 0]
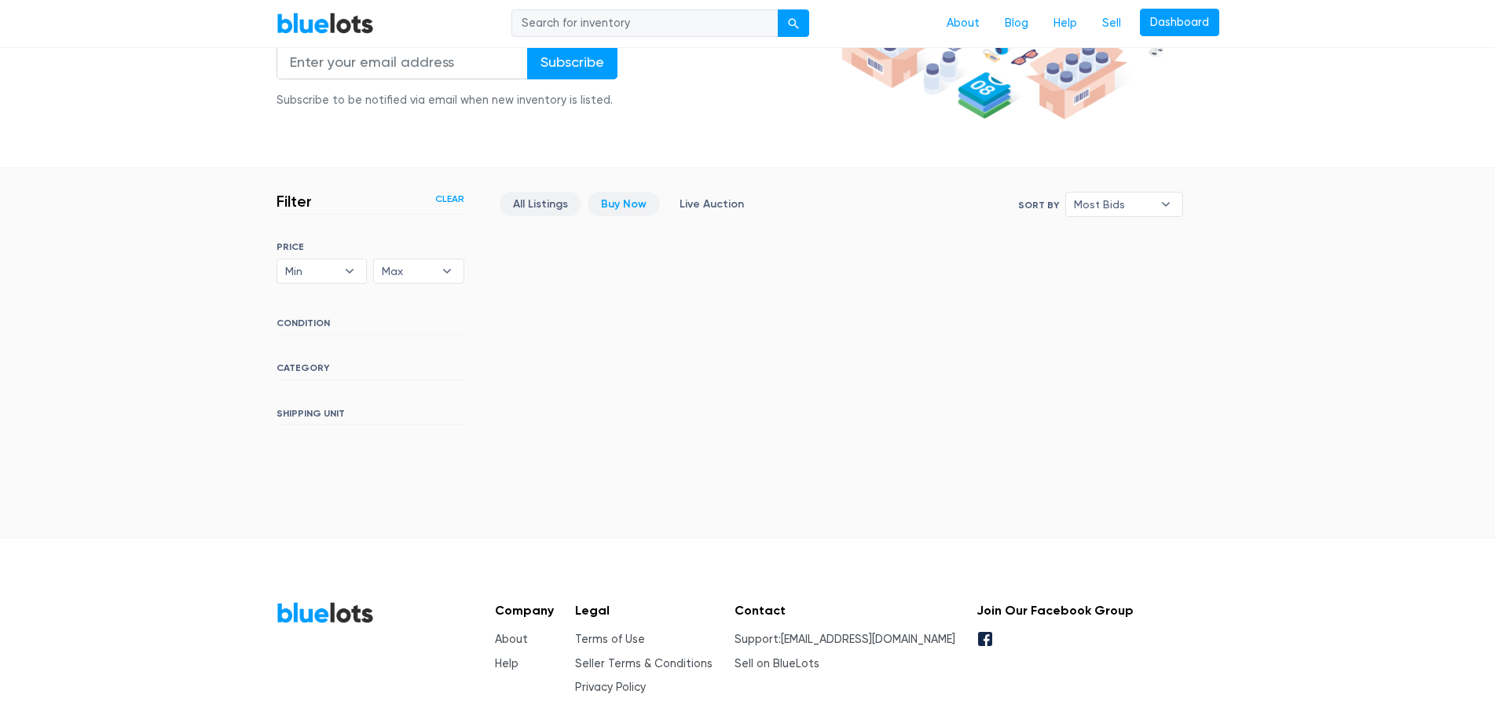
click at [540, 204] on link "All Listings" at bounding box center [541, 204] width 82 height 24
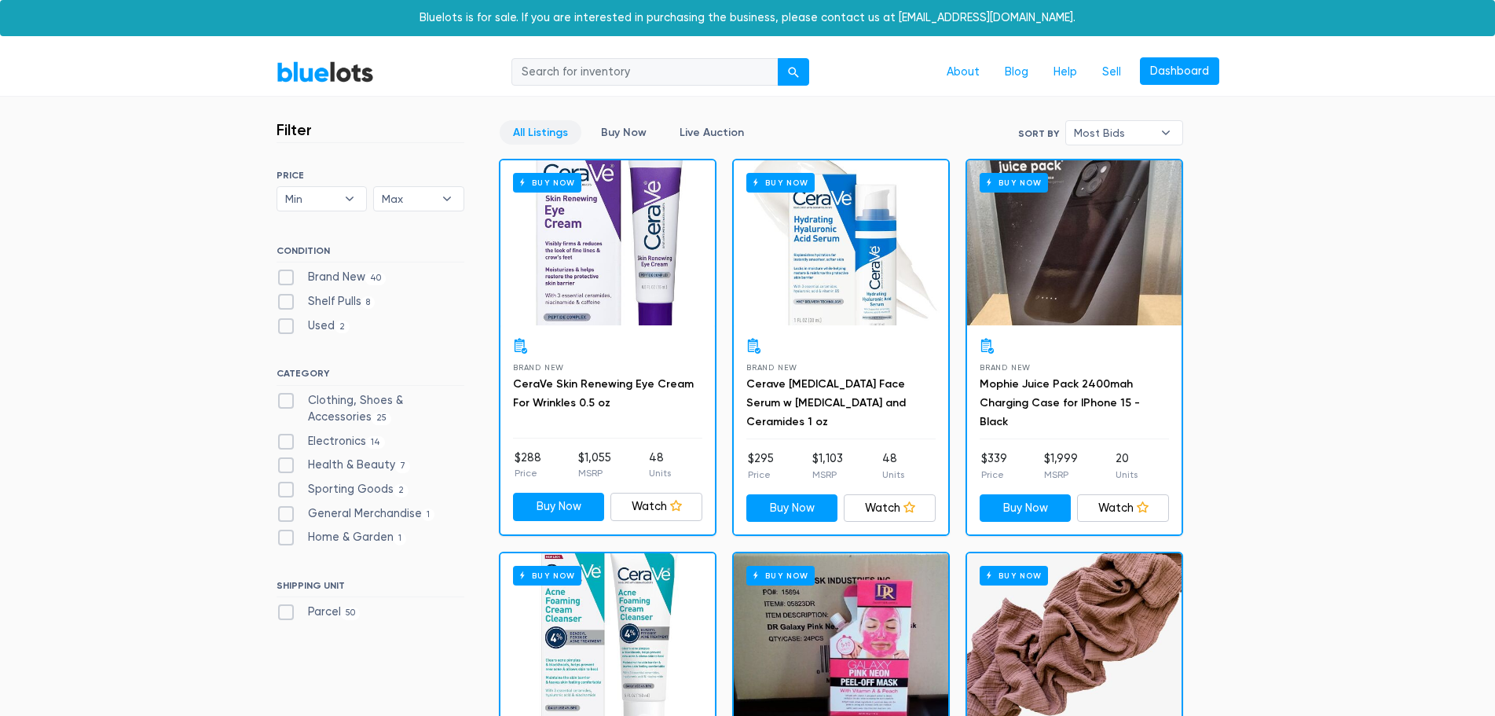
click at [339, 273] on label "Brand New 40" at bounding box center [332, 277] width 110 height 17
click at [287, 273] on New"] "Brand New 40" at bounding box center [282, 274] width 10 height 10
checkbox New"] "true"
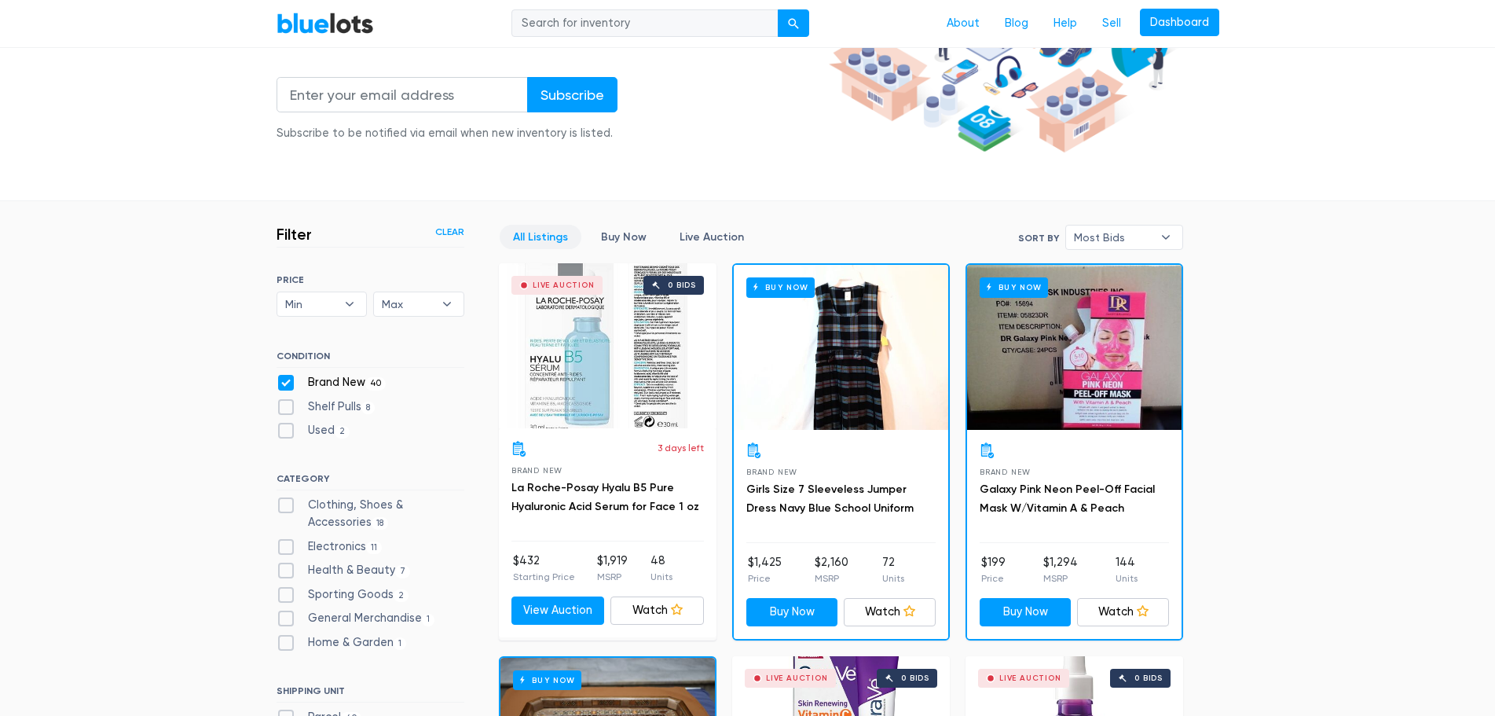
scroll to position [266, 0]
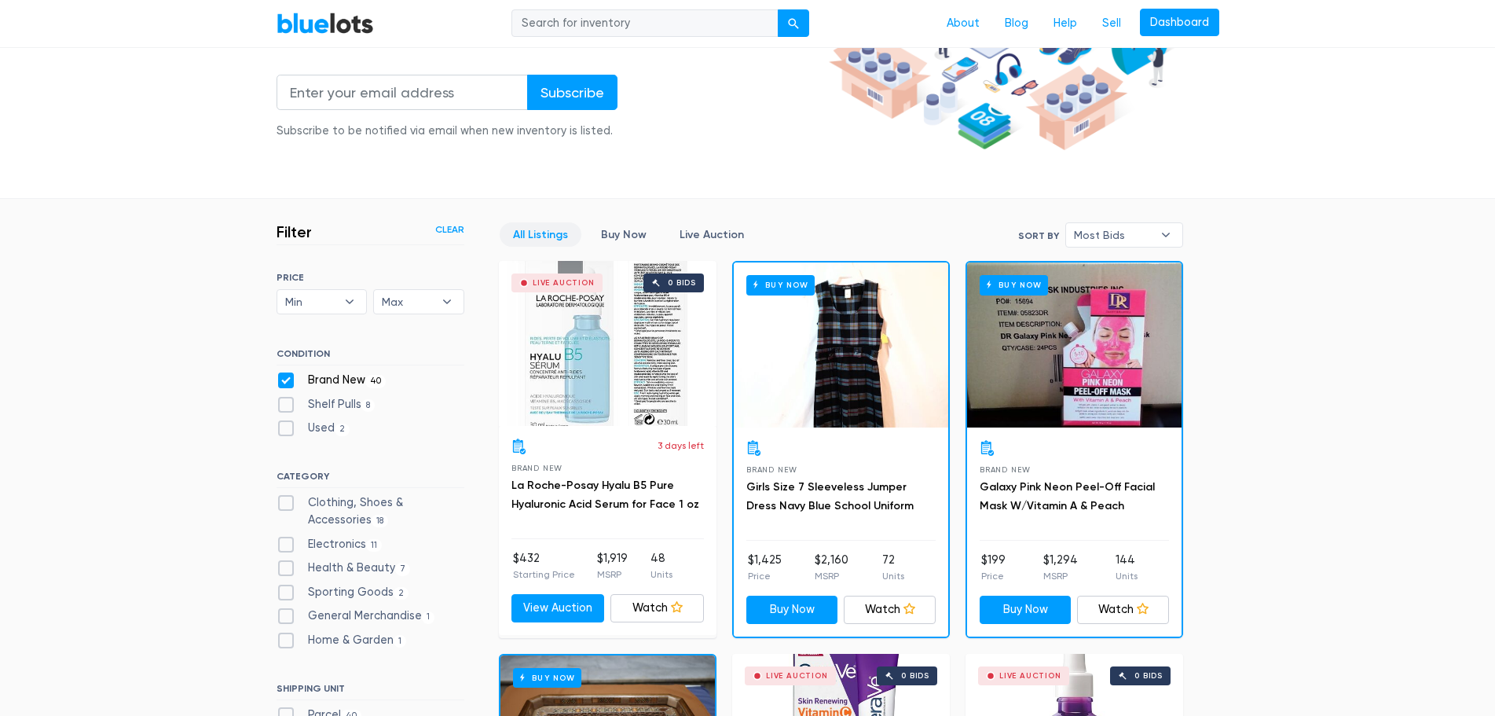
click at [289, 406] on label "Shelf Pulls 8" at bounding box center [326, 404] width 99 height 17
click at [287, 406] on Pulls"] "Shelf Pulls 8" at bounding box center [282, 401] width 10 height 10
checkbox Pulls"] "true"
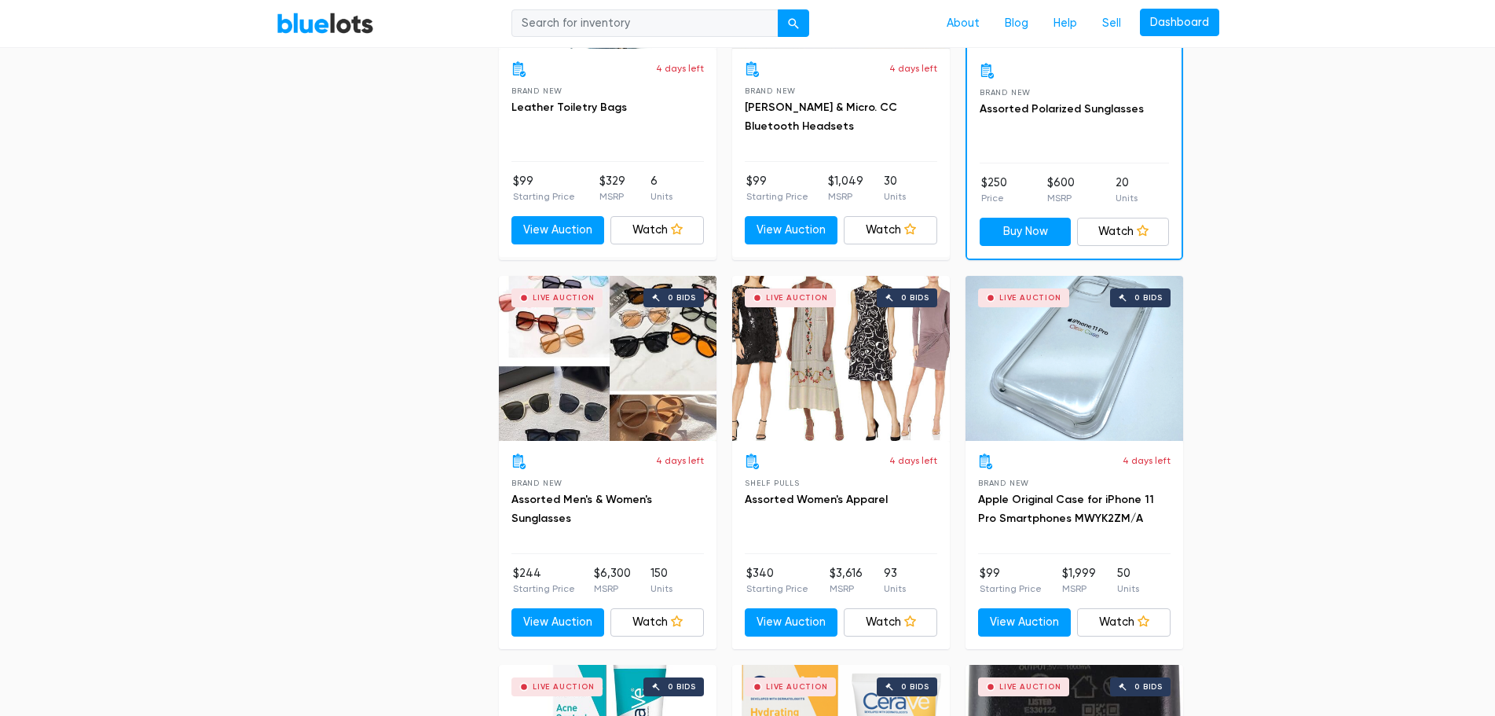
scroll to position [2229, 0]
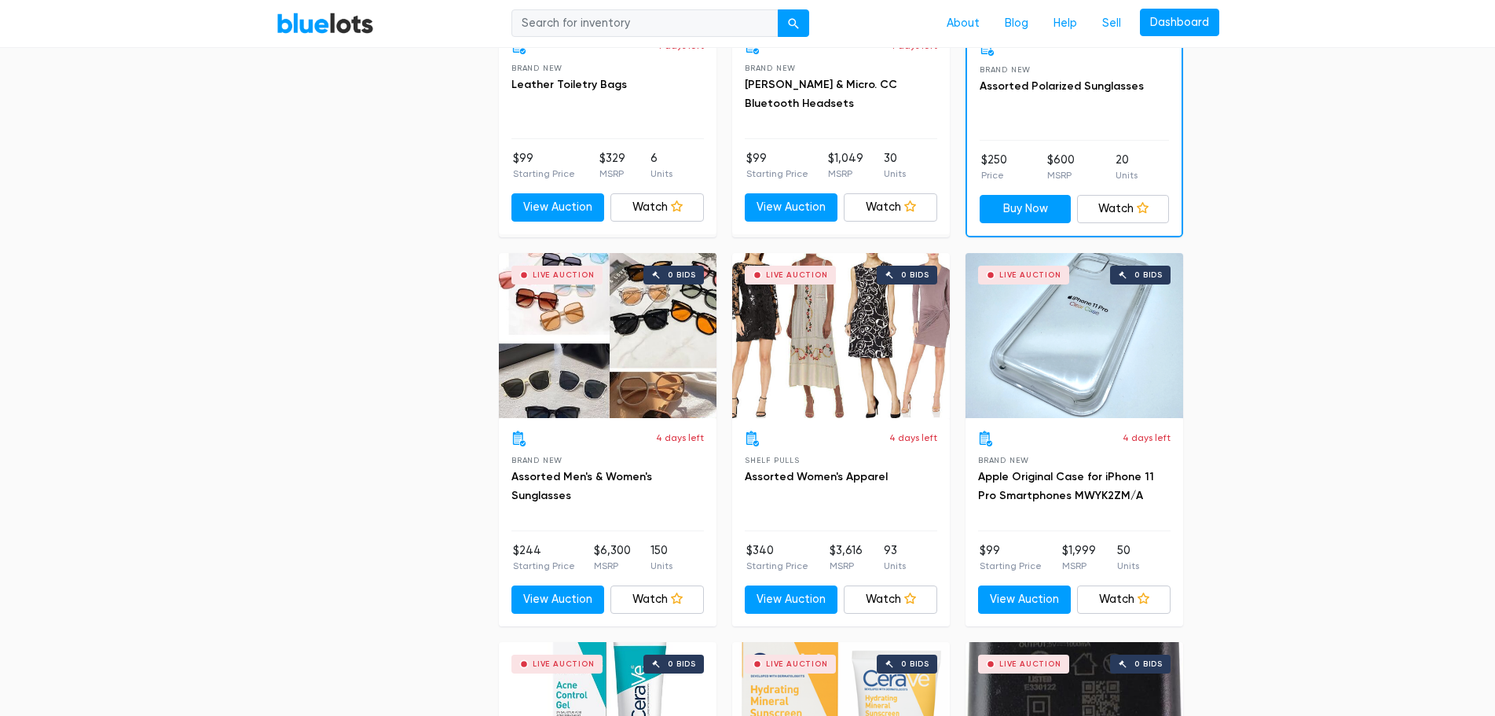
click at [825, 364] on div "Live Auction 0 bids" at bounding box center [841, 335] width 218 height 165
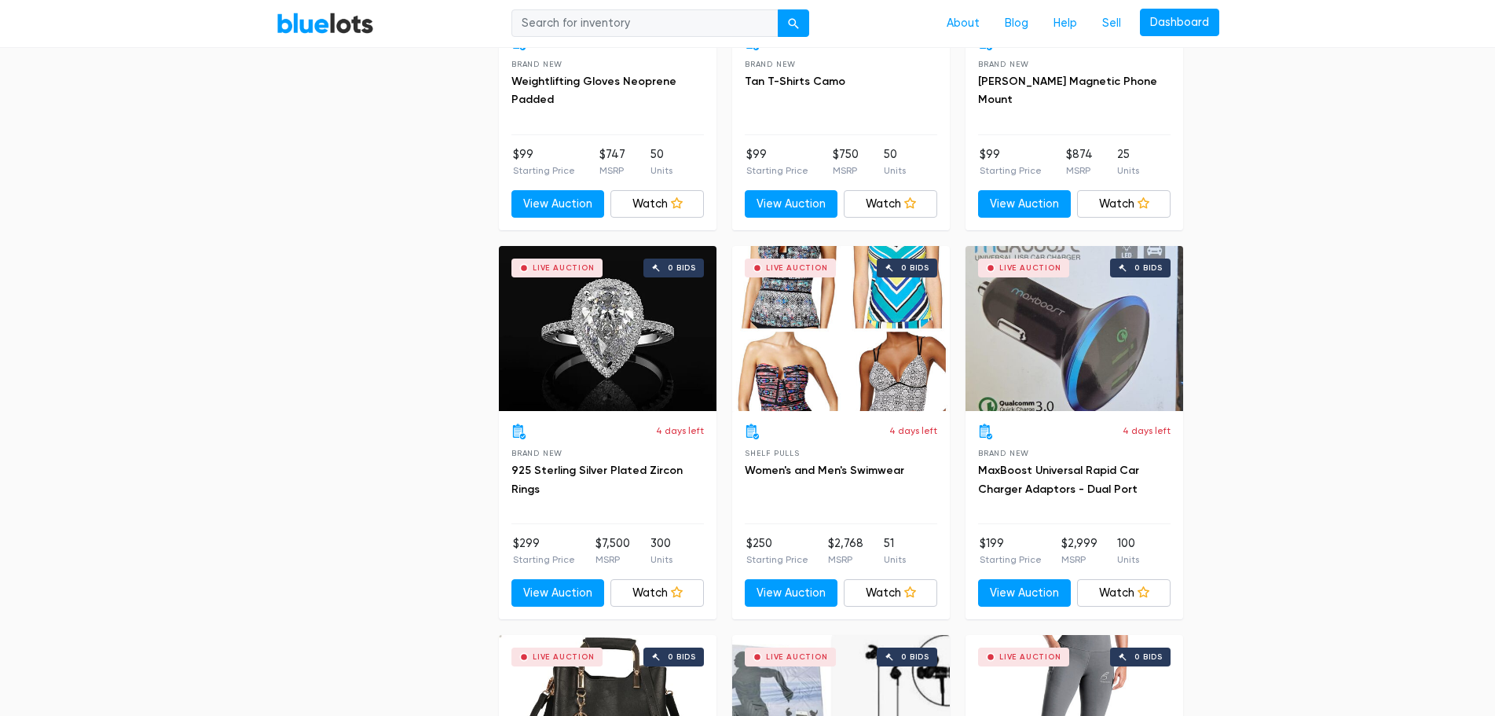
scroll to position [3565, 0]
